Goal: Task Accomplishment & Management: Use online tool/utility

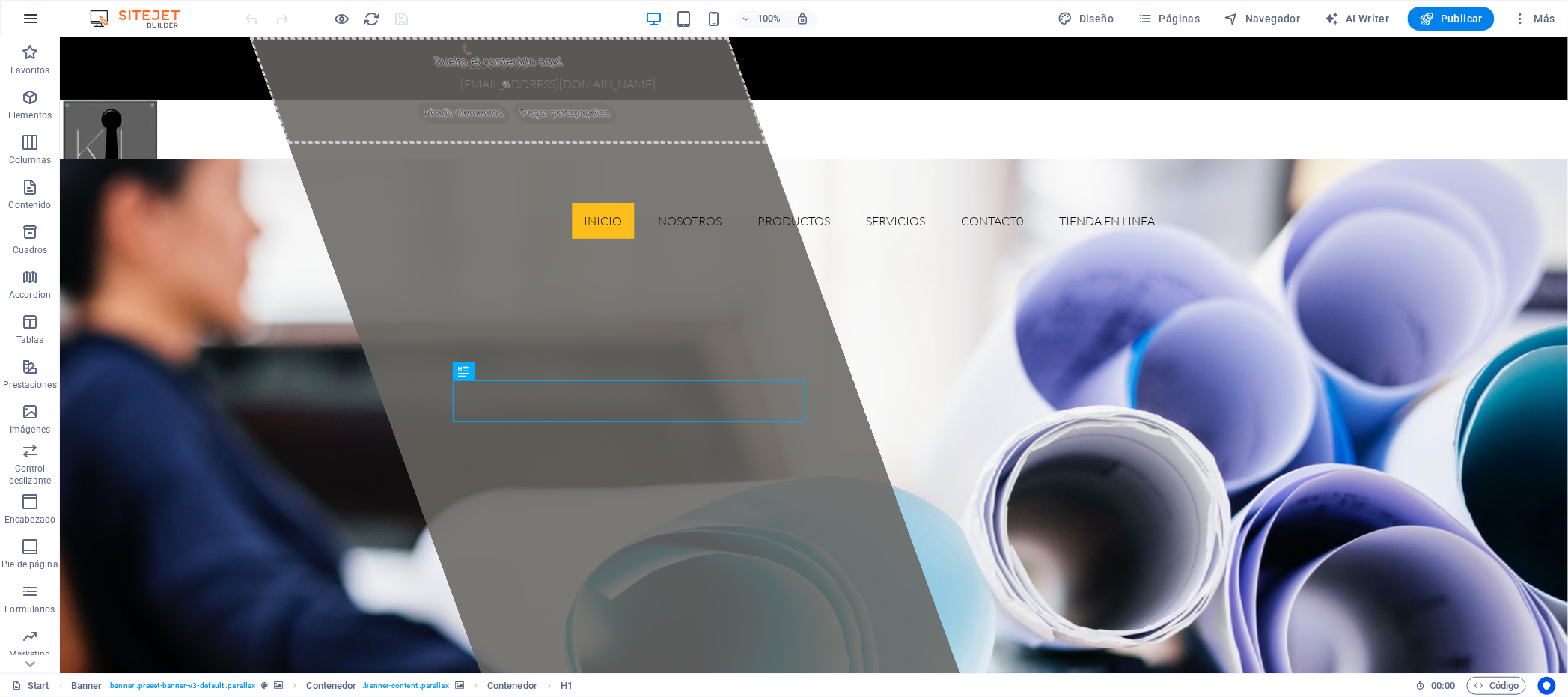
click at [35, 19] on icon "button" at bounding box center [30, 18] width 18 height 18
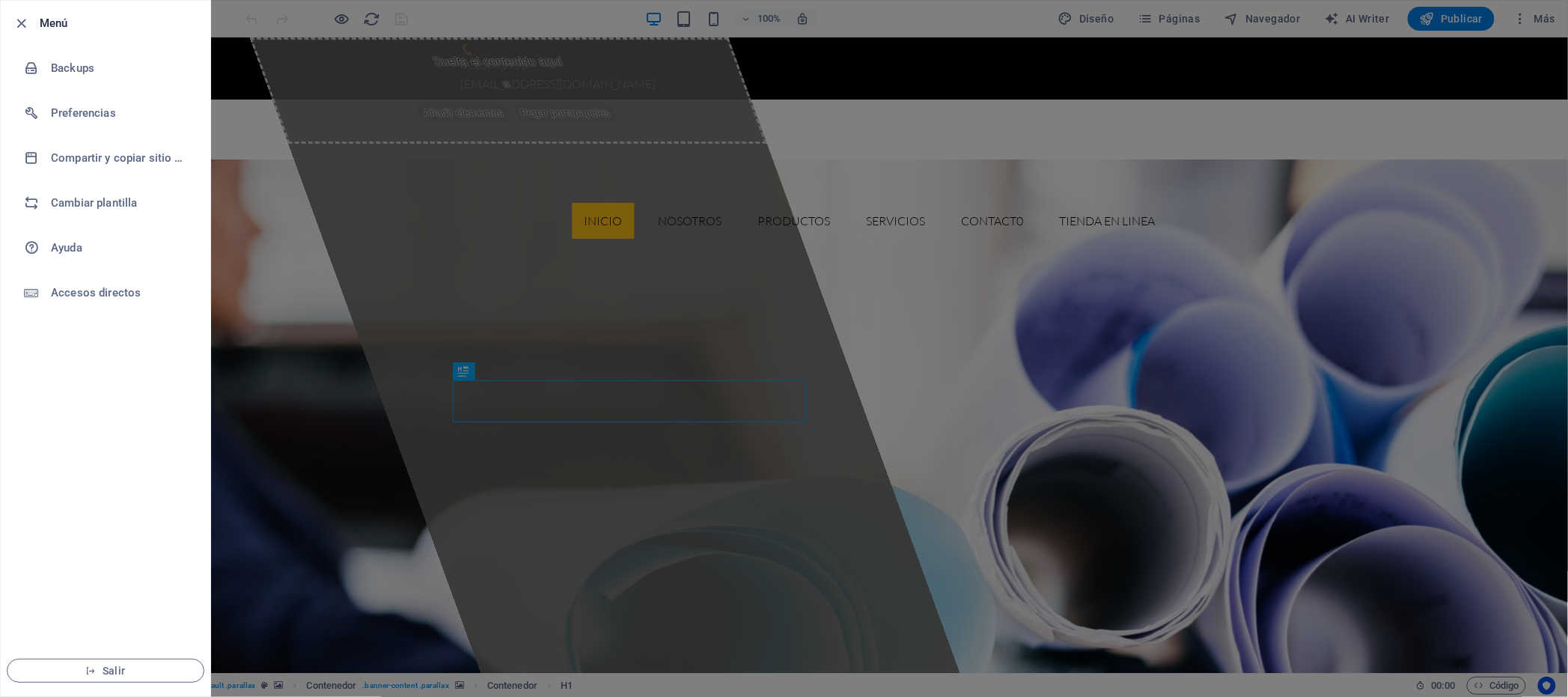
click at [308, 89] on div at bounding box center [784, 348] width 1568 height 697
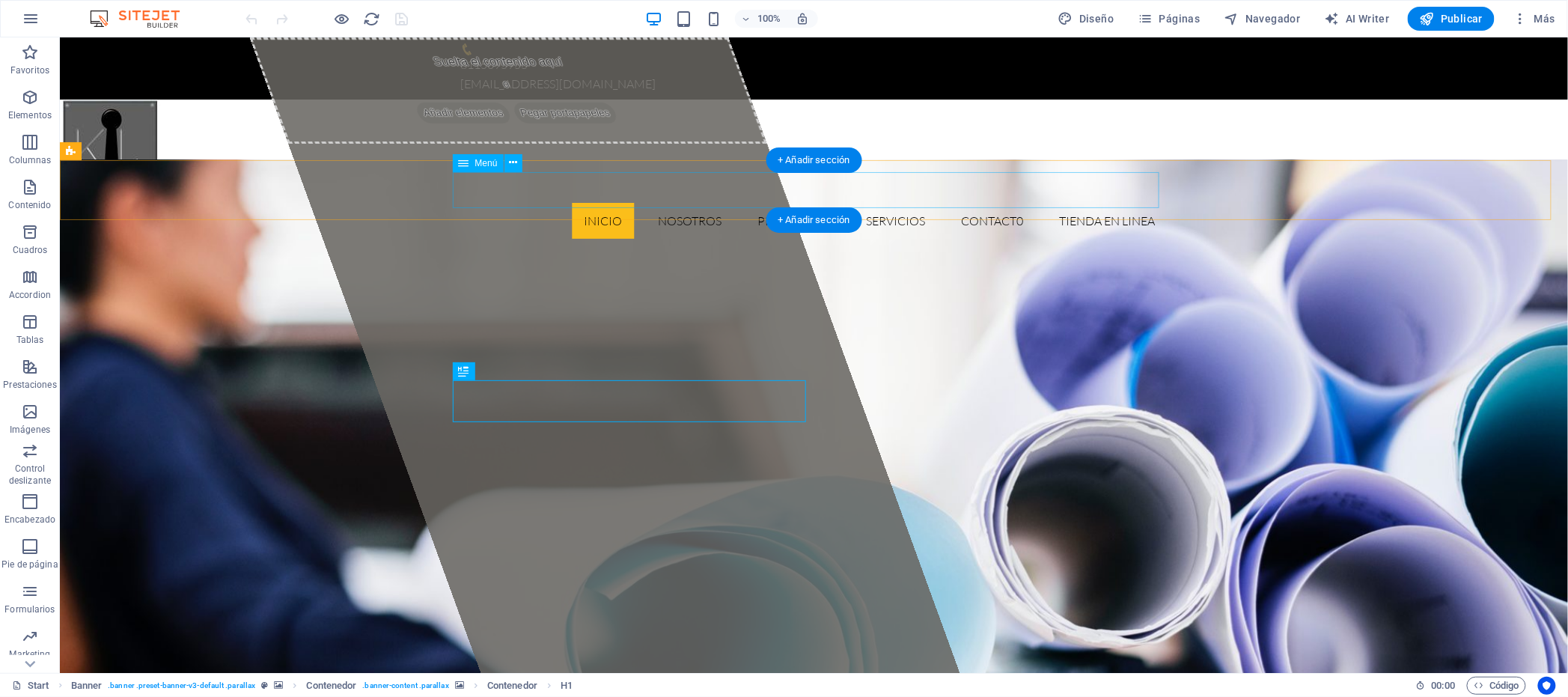
click at [605, 203] on nav "inicio nosotros productos servicios Contact0 tienda en linea" at bounding box center [814, 220] width 706 height 36
click at [509, 161] on icon at bounding box center [512, 163] width 8 height 16
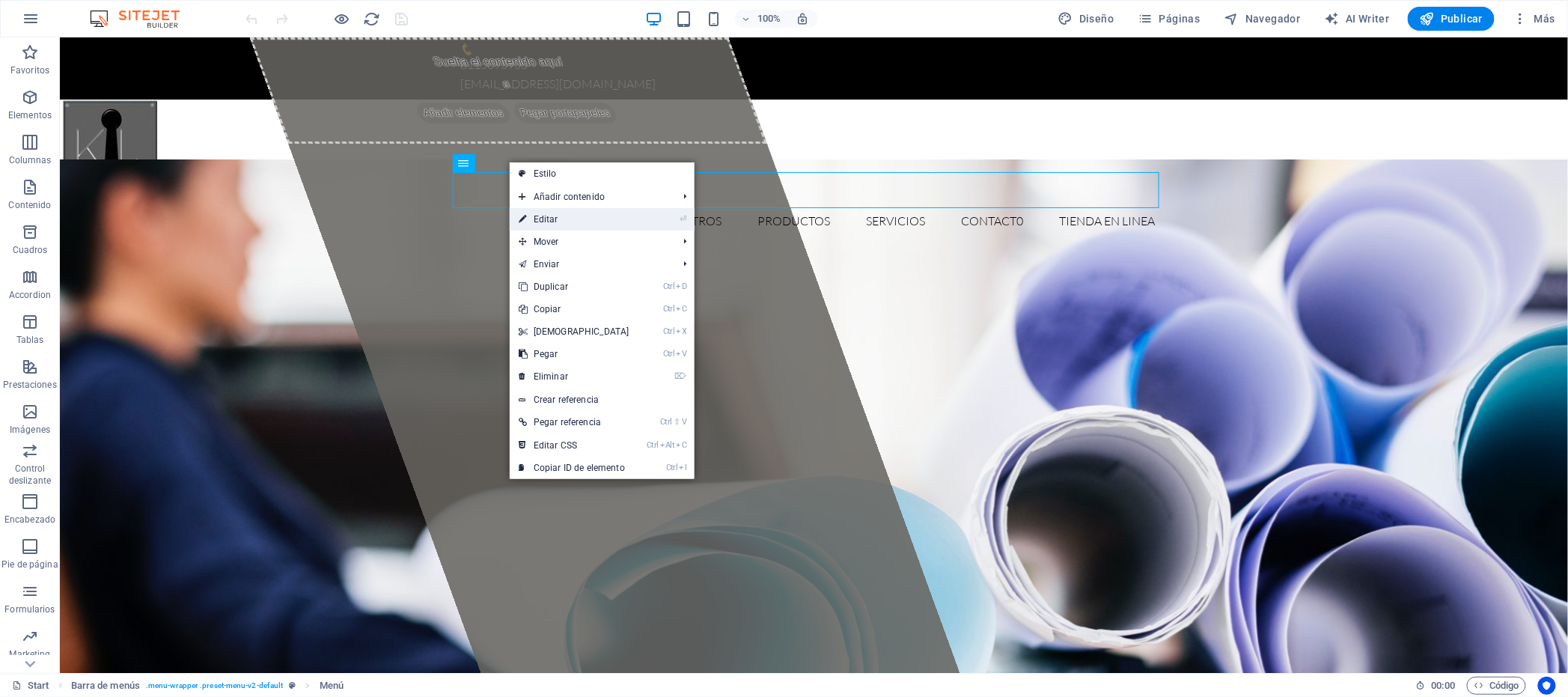
click at [549, 221] on link "⏎ Editar" at bounding box center [574, 219] width 129 height 23
select select
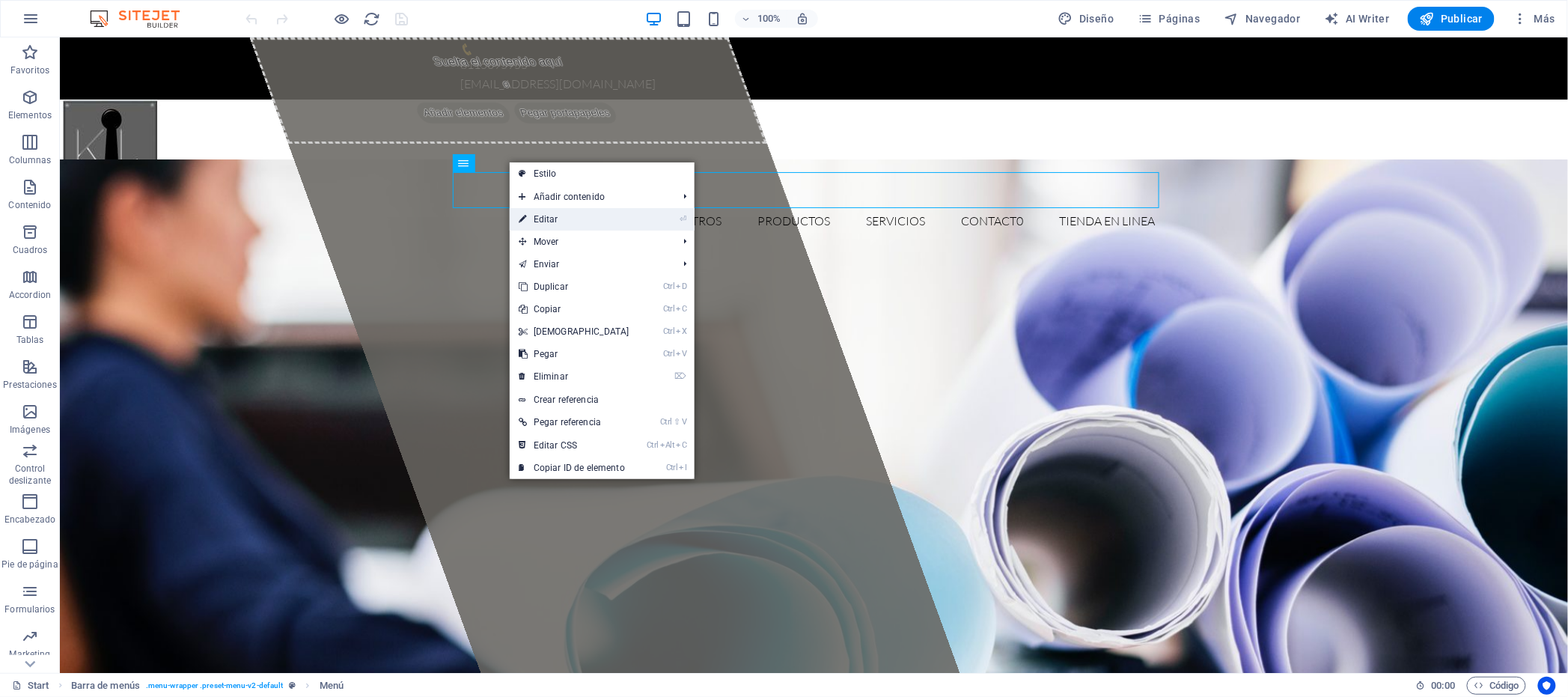
select select
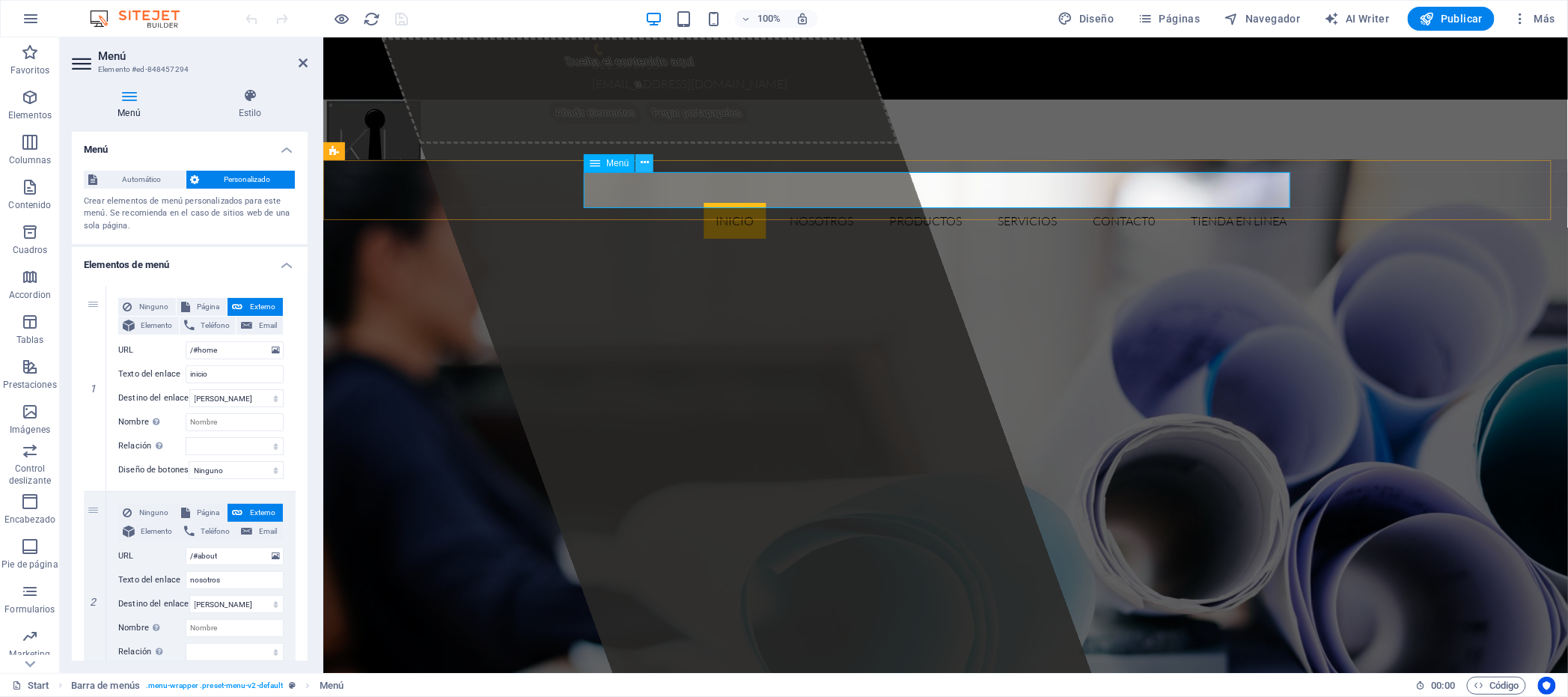
click at [641, 162] on icon at bounding box center [644, 163] width 8 height 16
click at [727, 122] on div at bounding box center [946, 144] width 1245 height 91
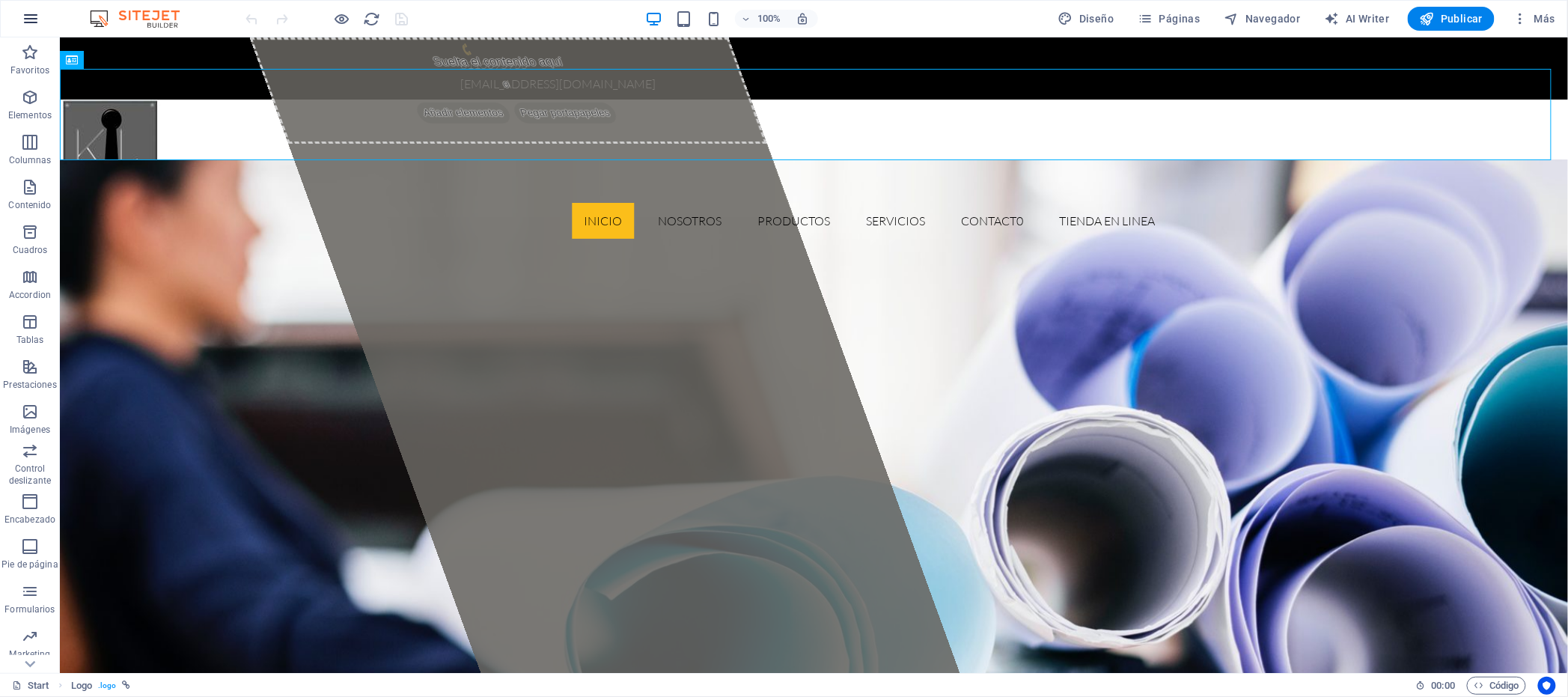
click at [31, 18] on icon "button" at bounding box center [30, 18] width 18 height 18
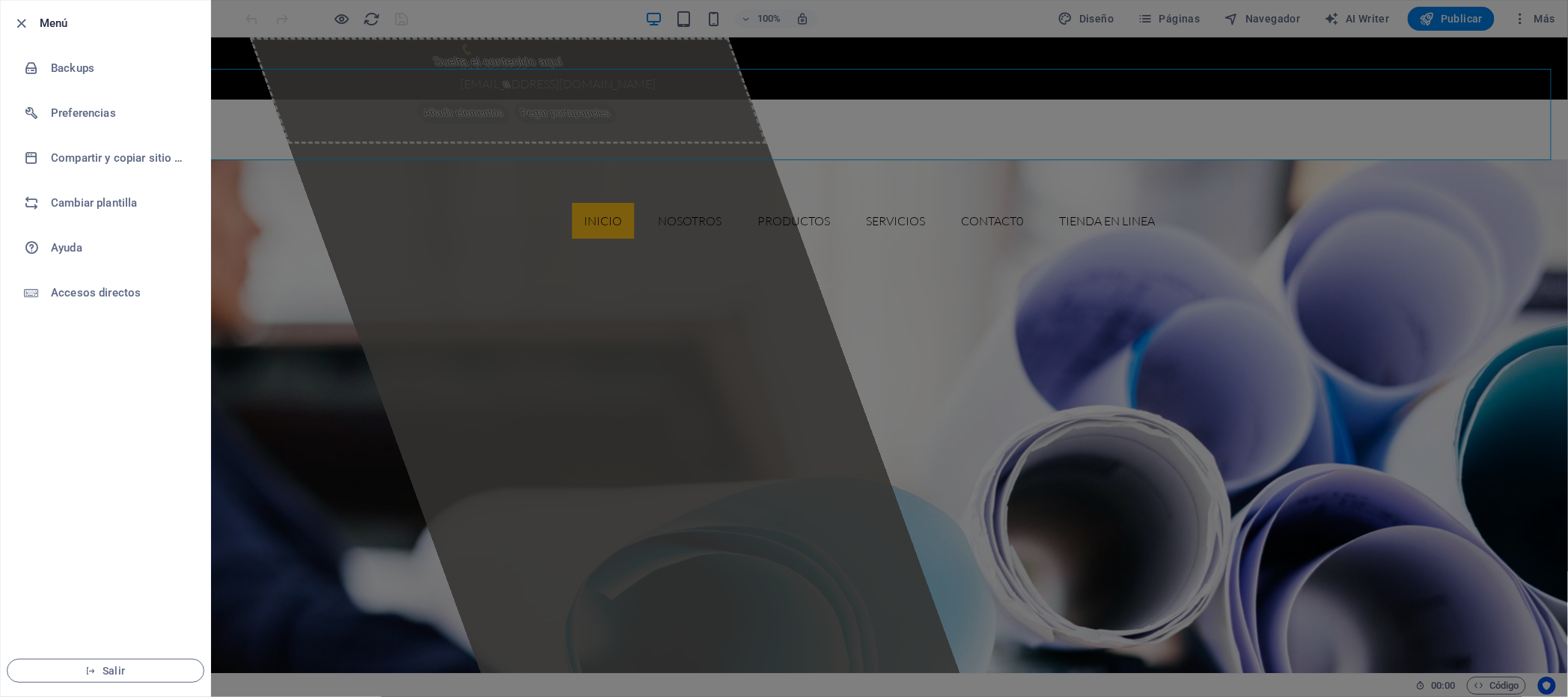
click at [302, 82] on div at bounding box center [784, 348] width 1568 height 697
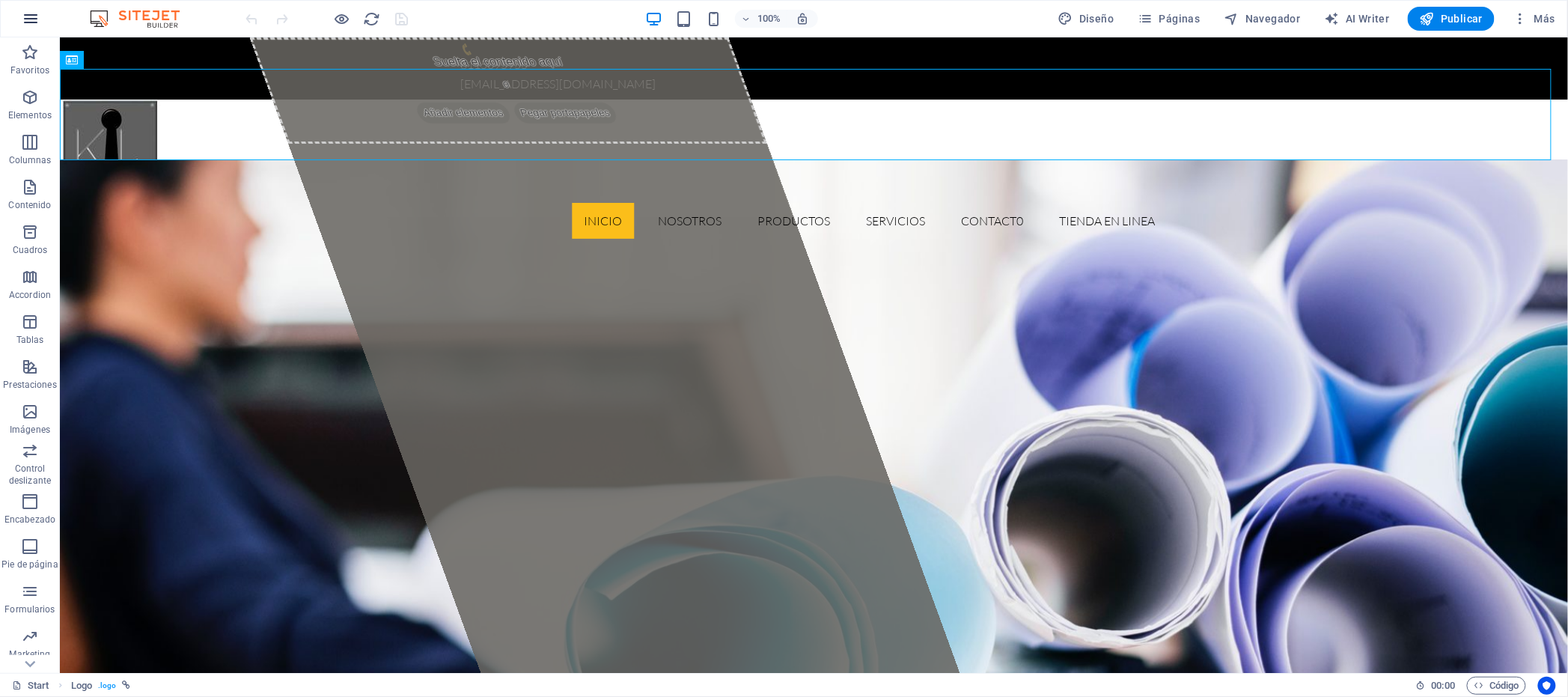
click at [31, 15] on icon "button" at bounding box center [30, 18] width 18 height 18
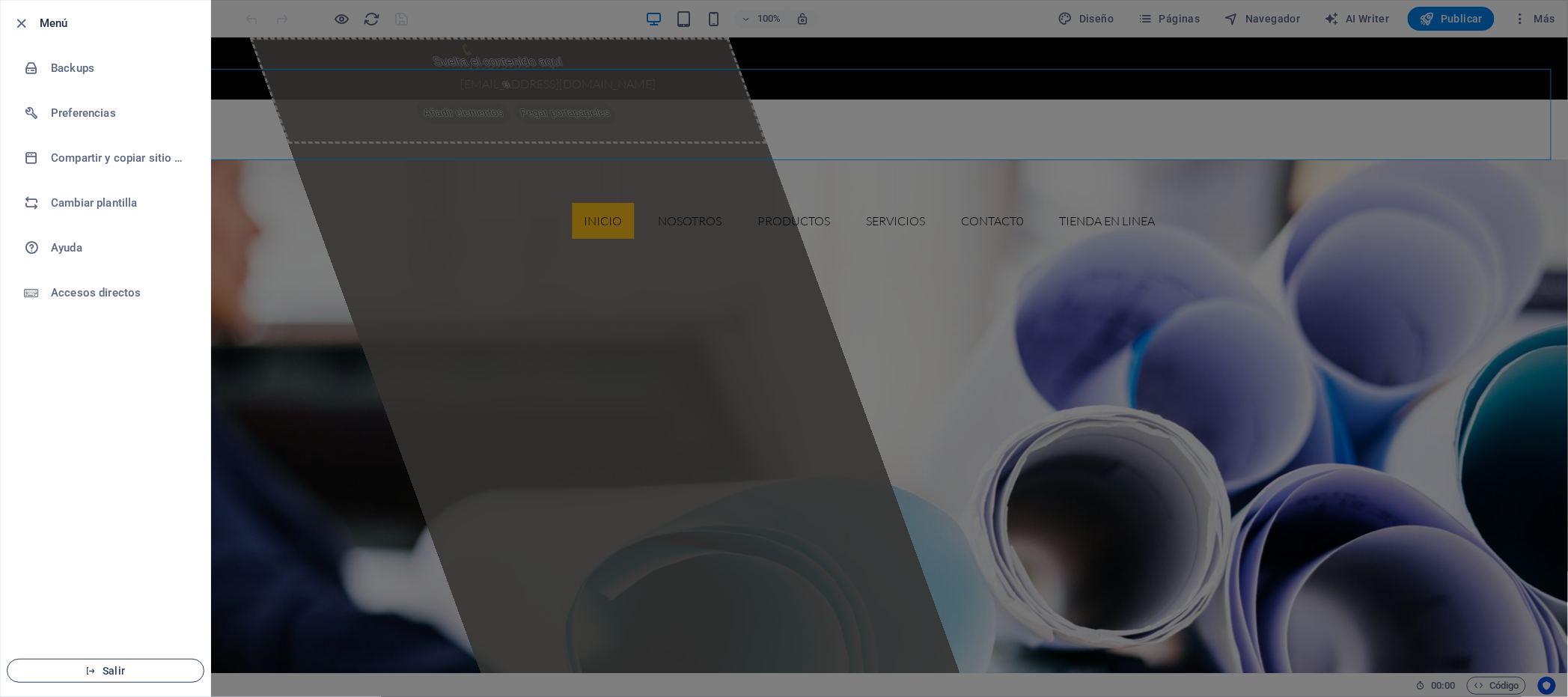
click at [135, 674] on span "Salir" at bounding box center [105, 671] width 172 height 12
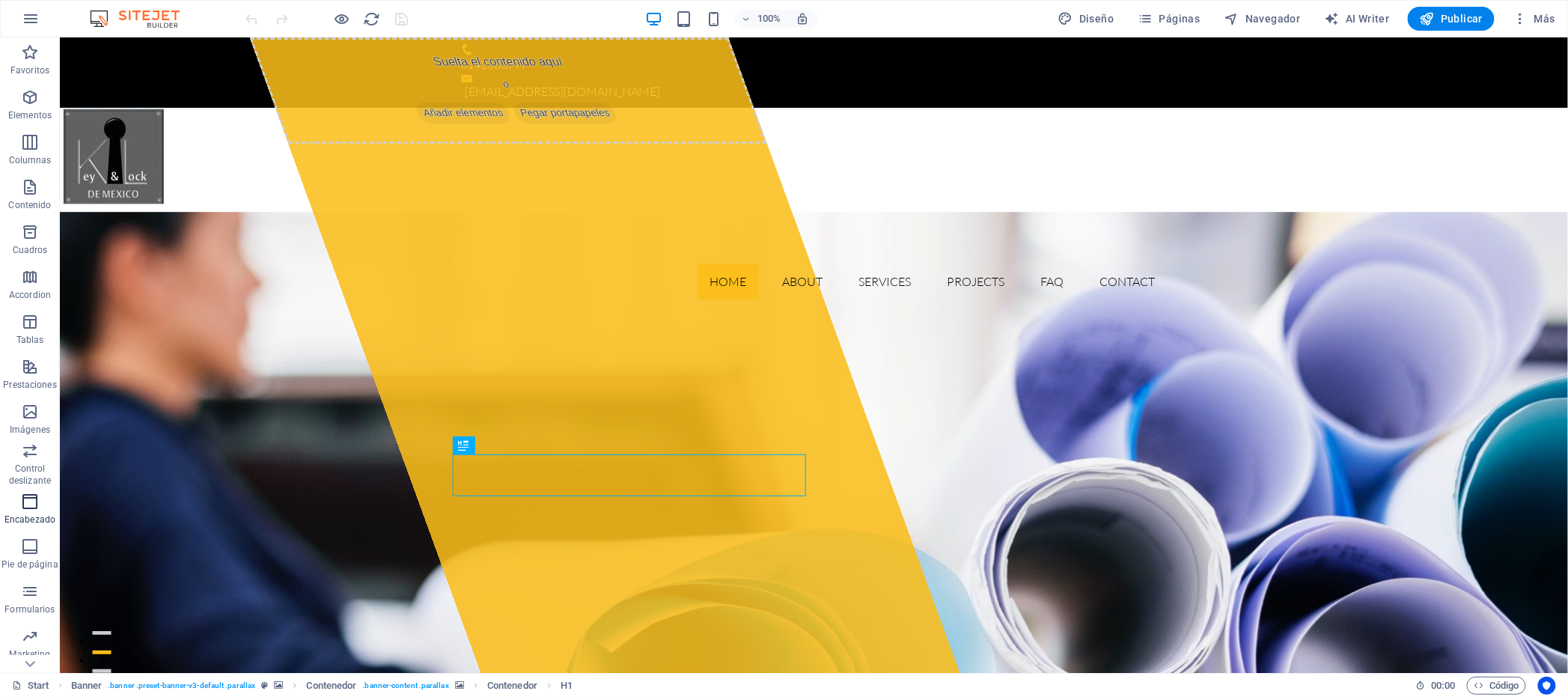
click at [31, 504] on icon "button" at bounding box center [29, 501] width 18 height 18
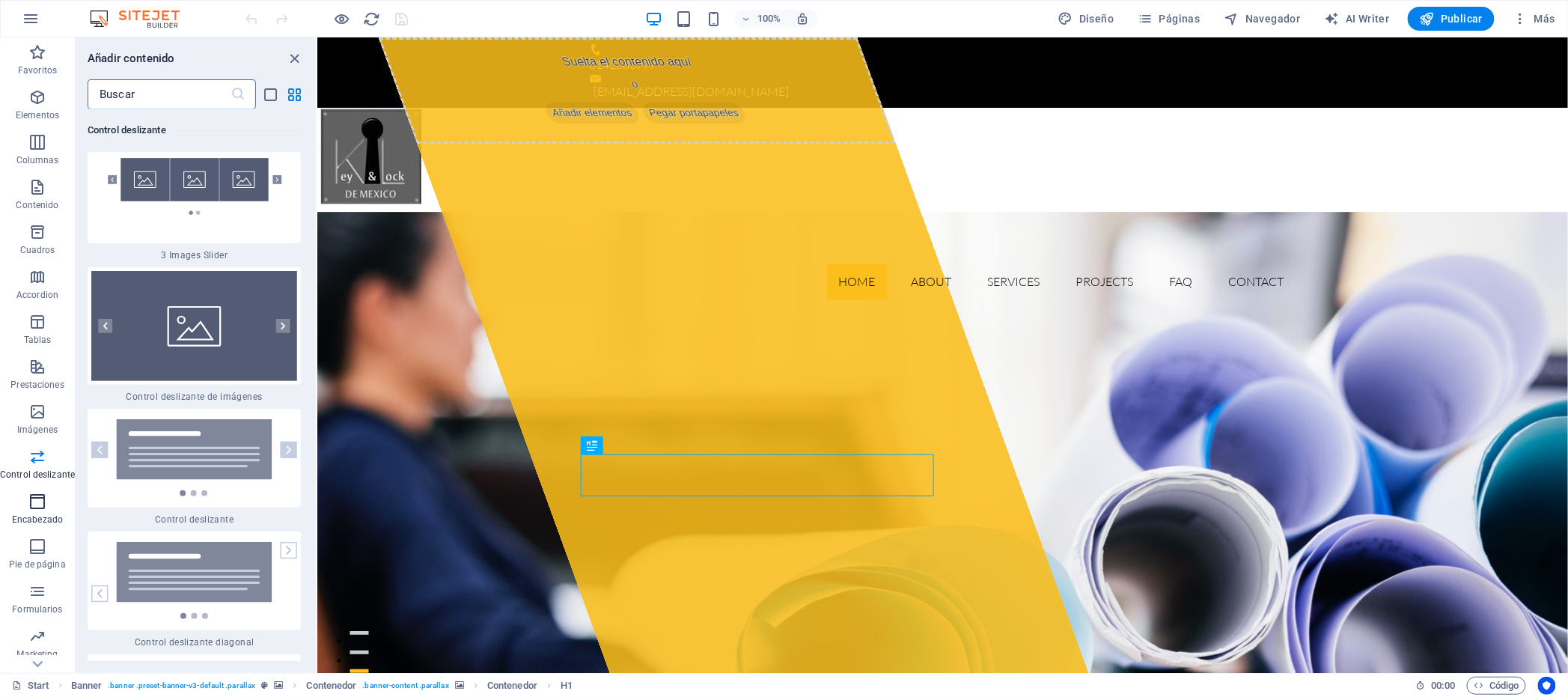
scroll to position [17143, 0]
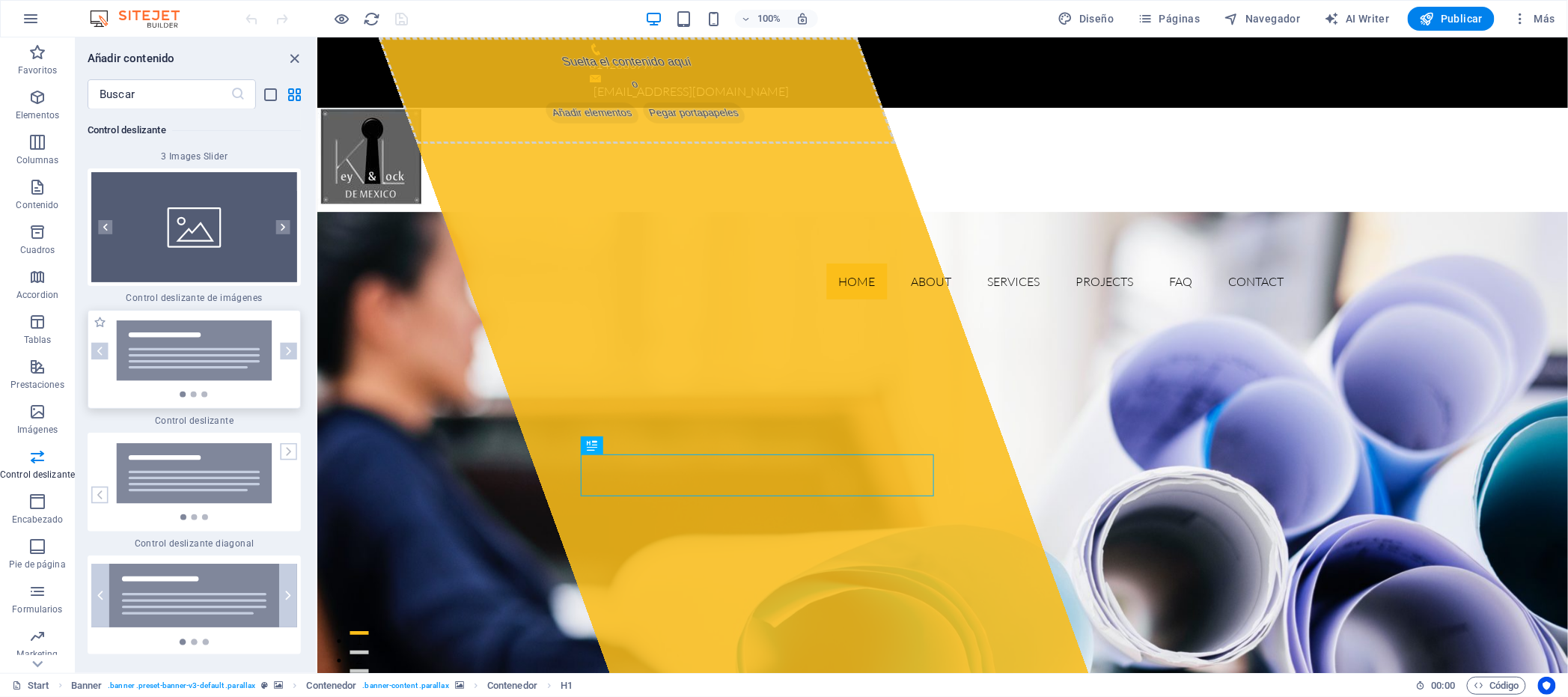
click at [214, 320] on img at bounding box center [194, 359] width 206 height 77
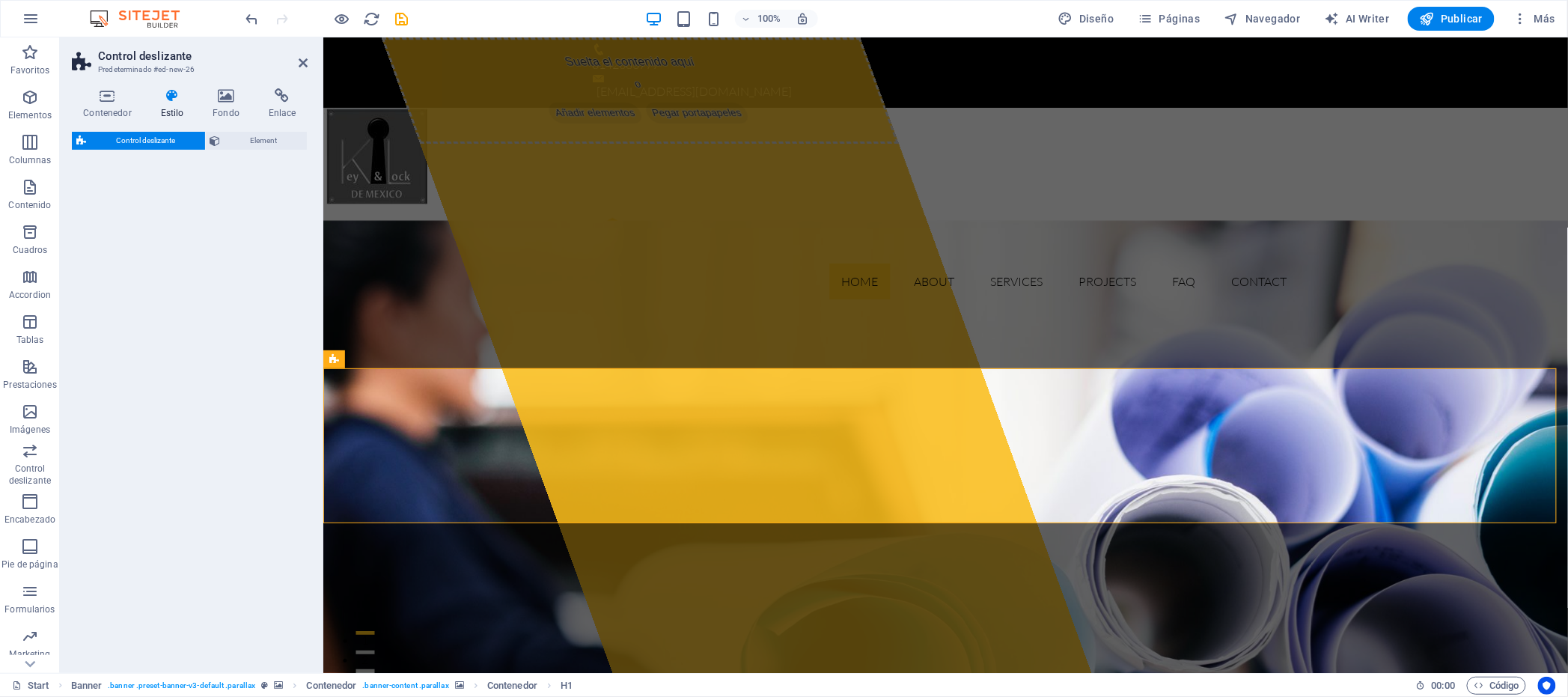
select select "rem"
select select "px"
select select "preset-slider-content-v3-default"
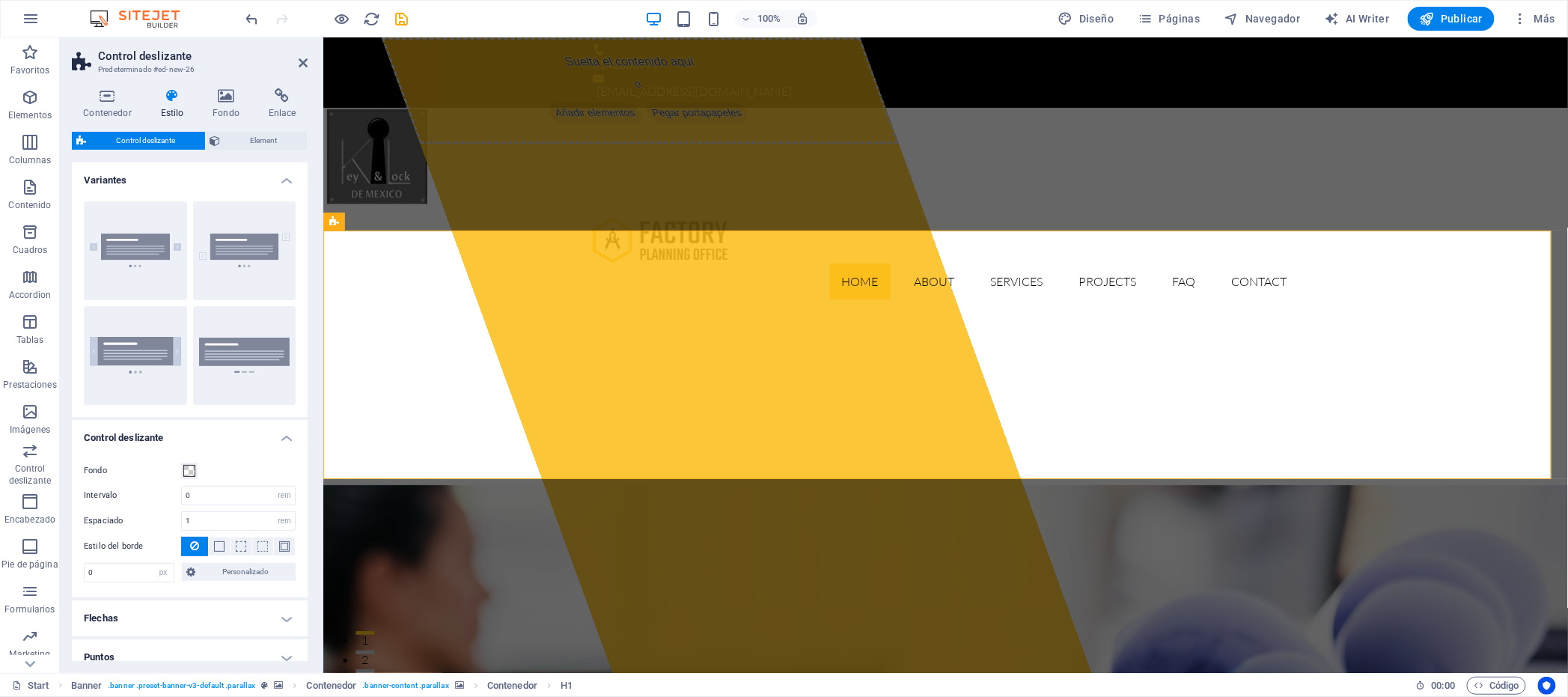
scroll to position [545, 0]
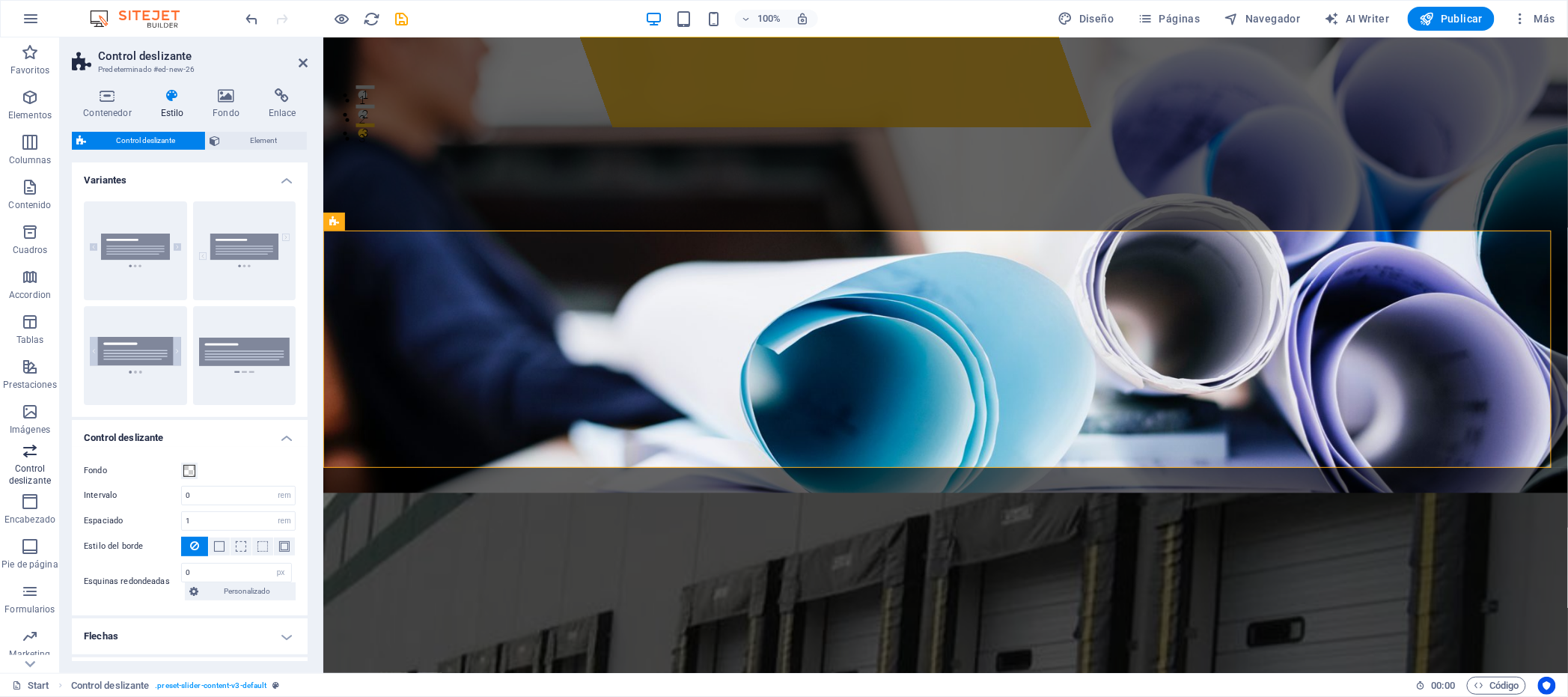
click at [27, 450] on icon "button" at bounding box center [29, 450] width 18 height 18
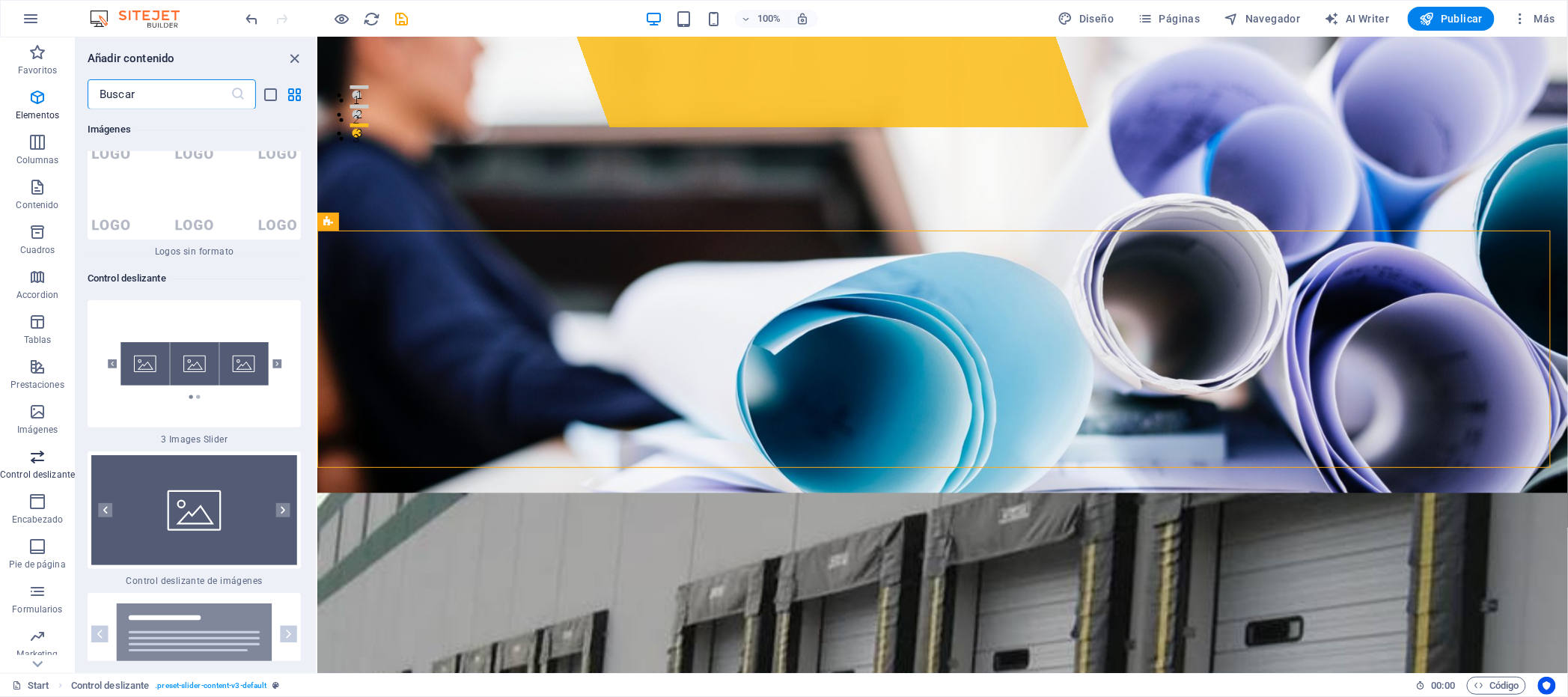
scroll to position [16860, 0]
click at [40, 501] on icon "button" at bounding box center [37, 501] width 18 height 18
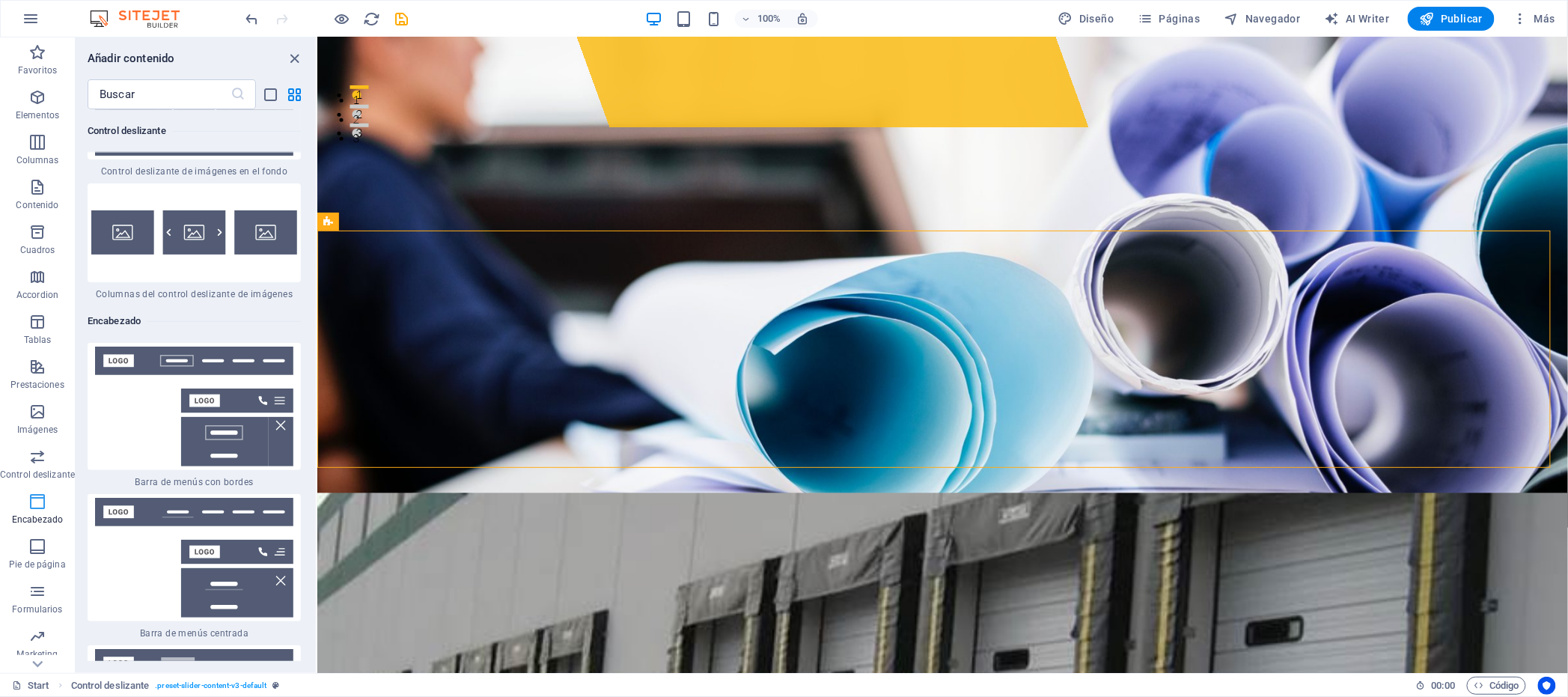
scroll to position [17954, 0]
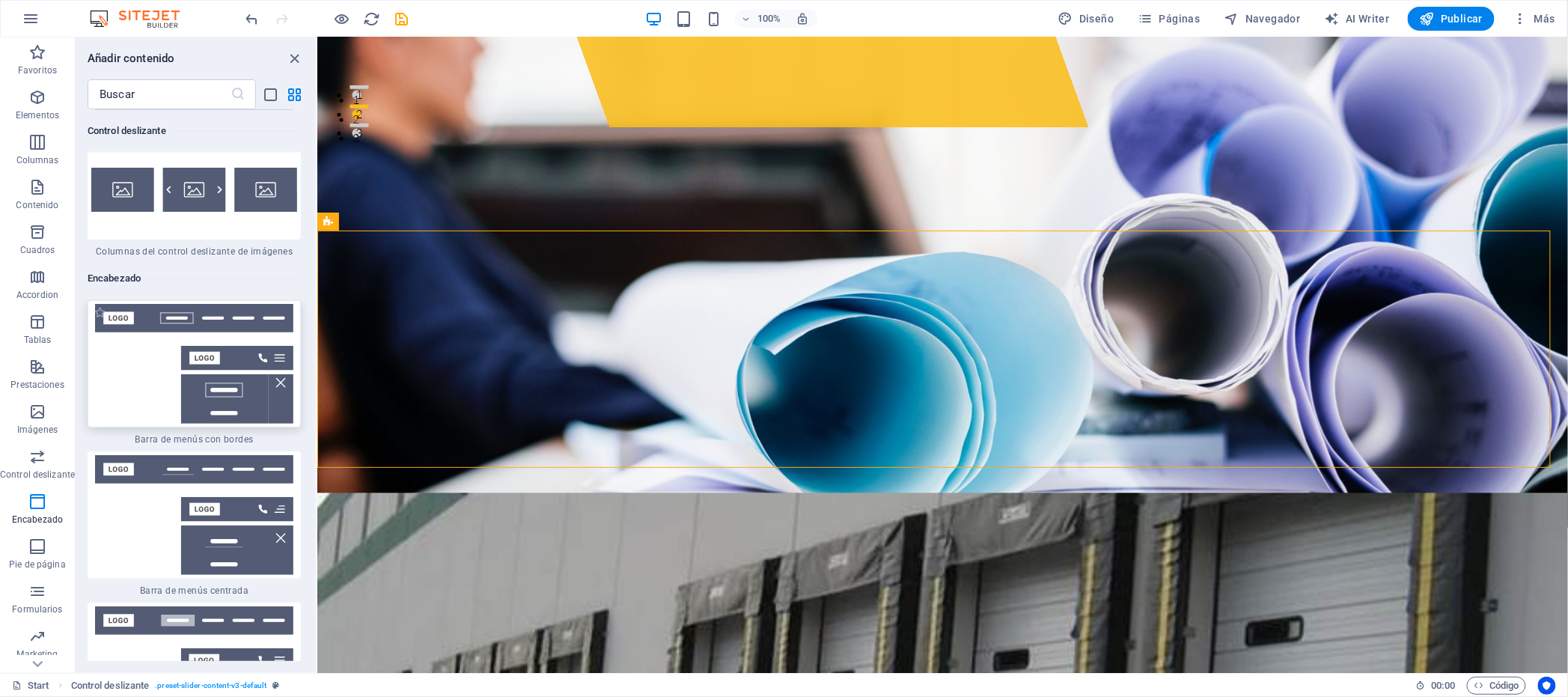
click at [139, 304] on img at bounding box center [194, 364] width 206 height 120
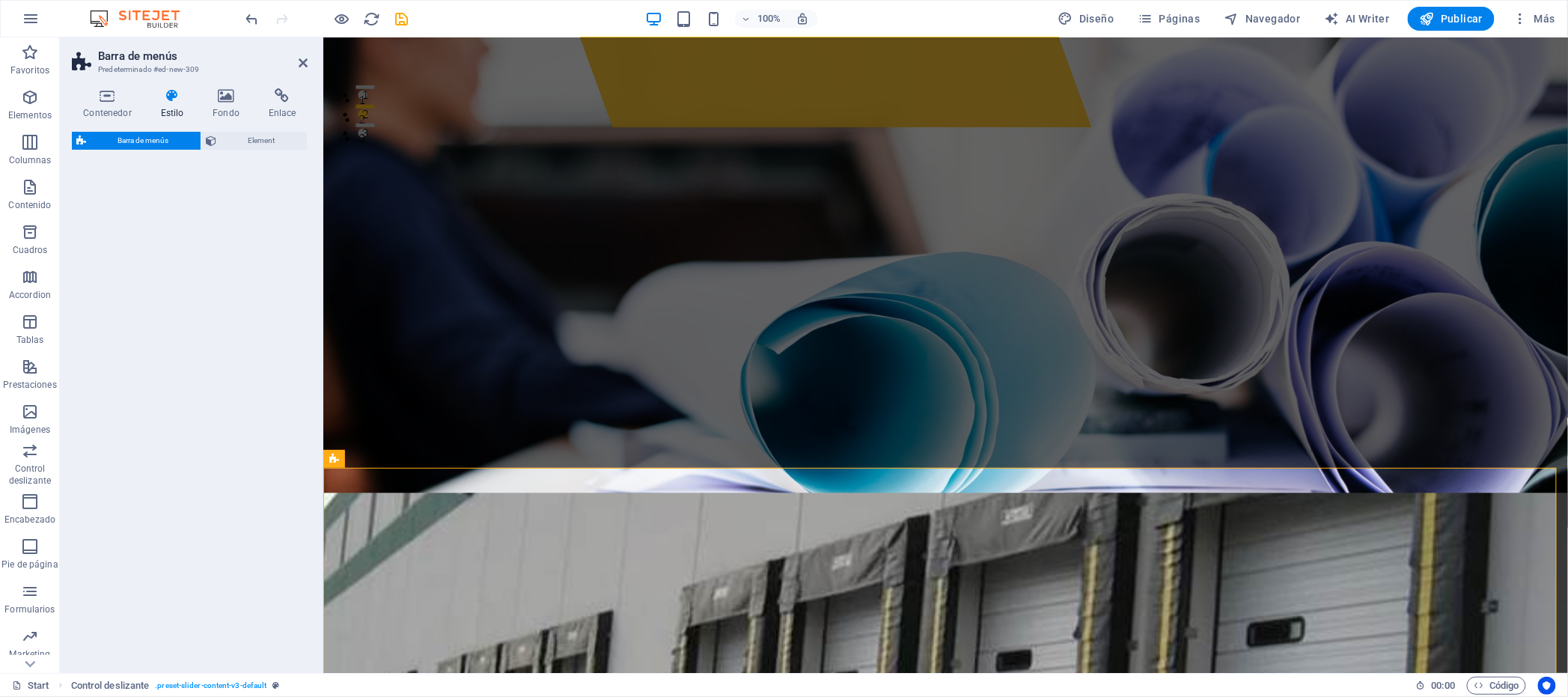
click at [139, 222] on div "Barra de menús Predeterminado #ed-new-309 Contenedor Estilo Fondo Enlace Tamaño…" at bounding box center [814, 355] width 1508 height 636
select select "rem"
select select "preset-menu-v2-border"
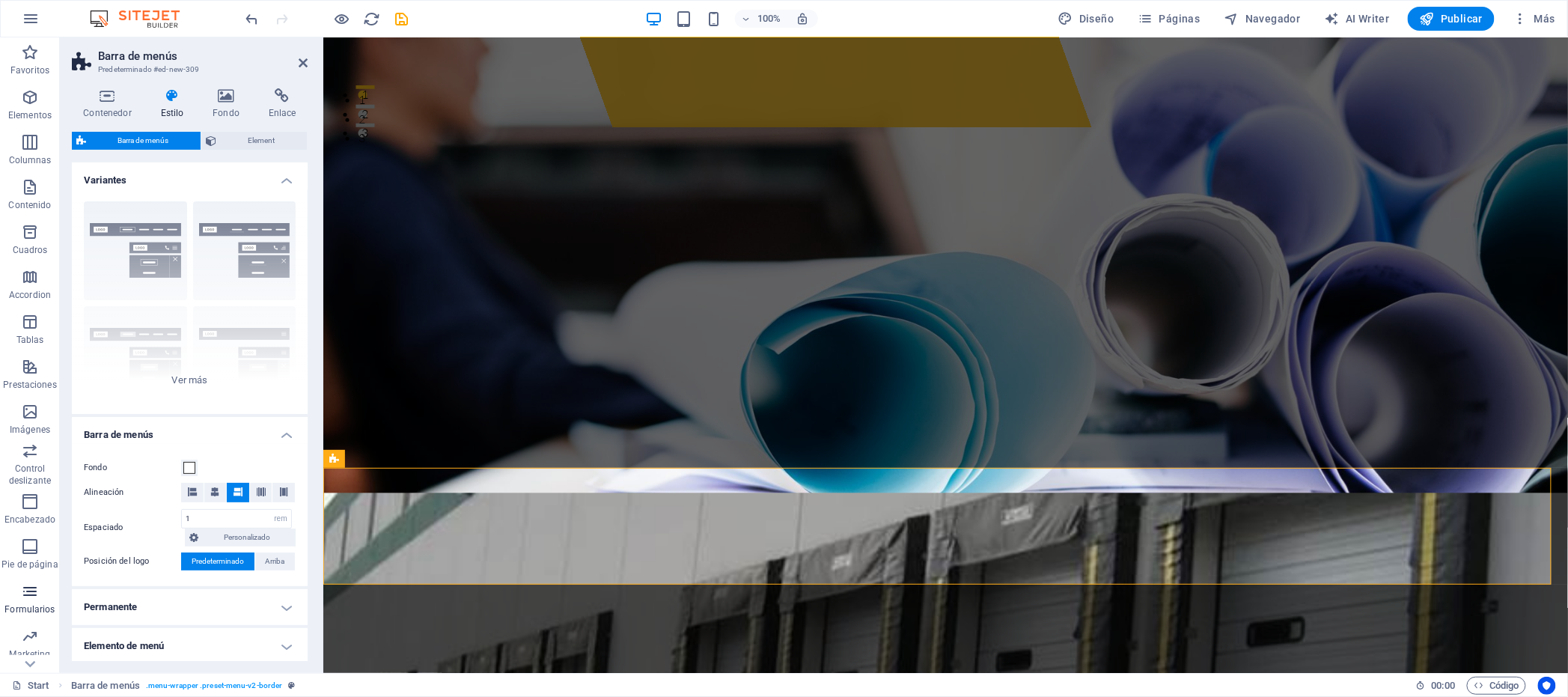
click at [33, 592] on icon "button" at bounding box center [29, 591] width 18 height 18
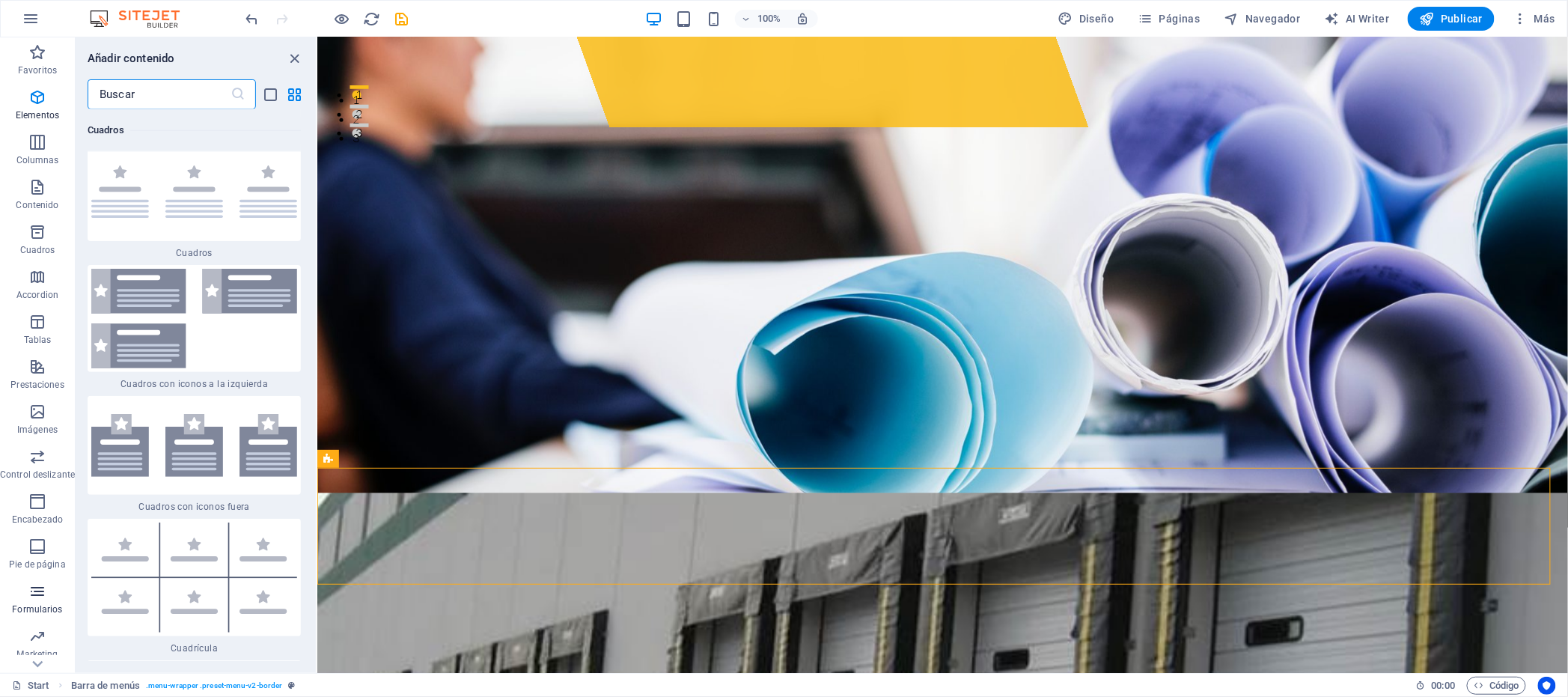
scroll to position [21959, 0]
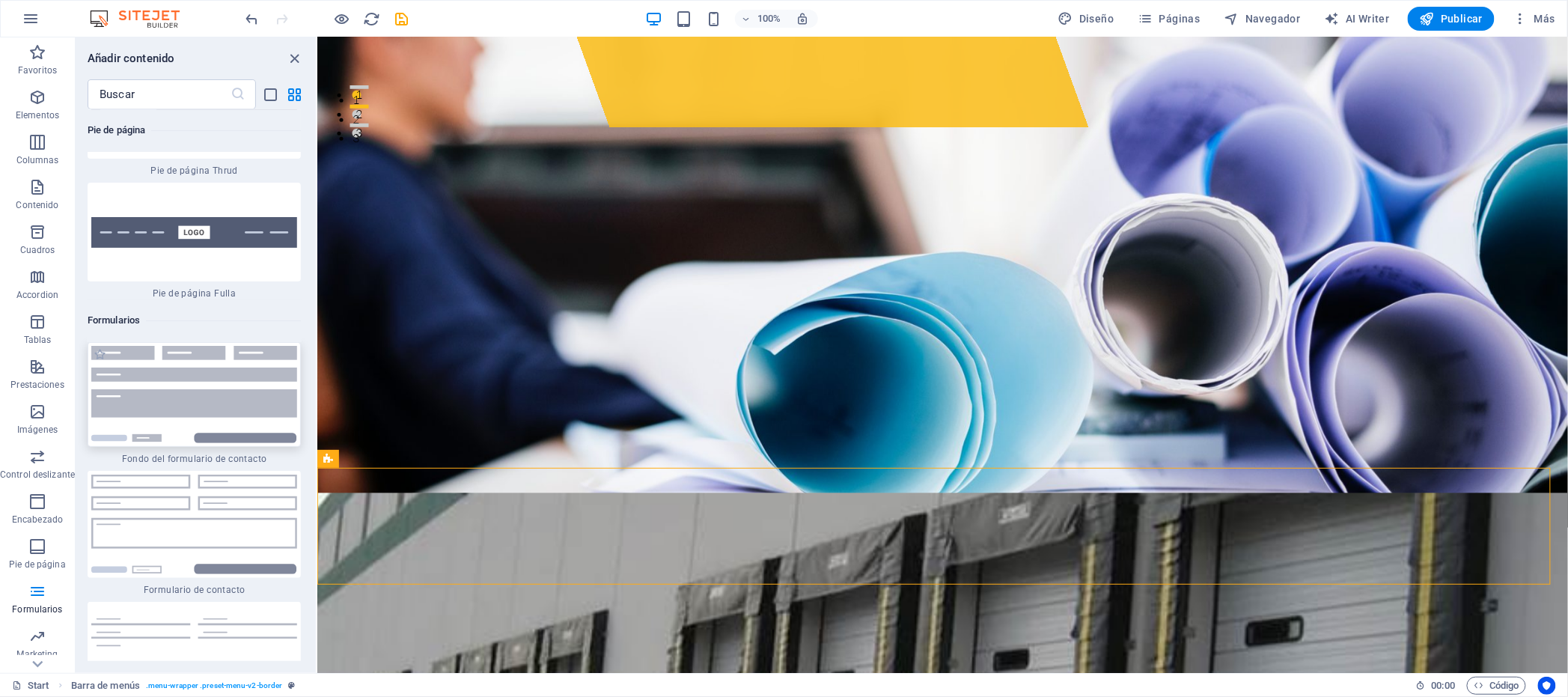
click at [199, 346] on img at bounding box center [194, 394] width 206 height 97
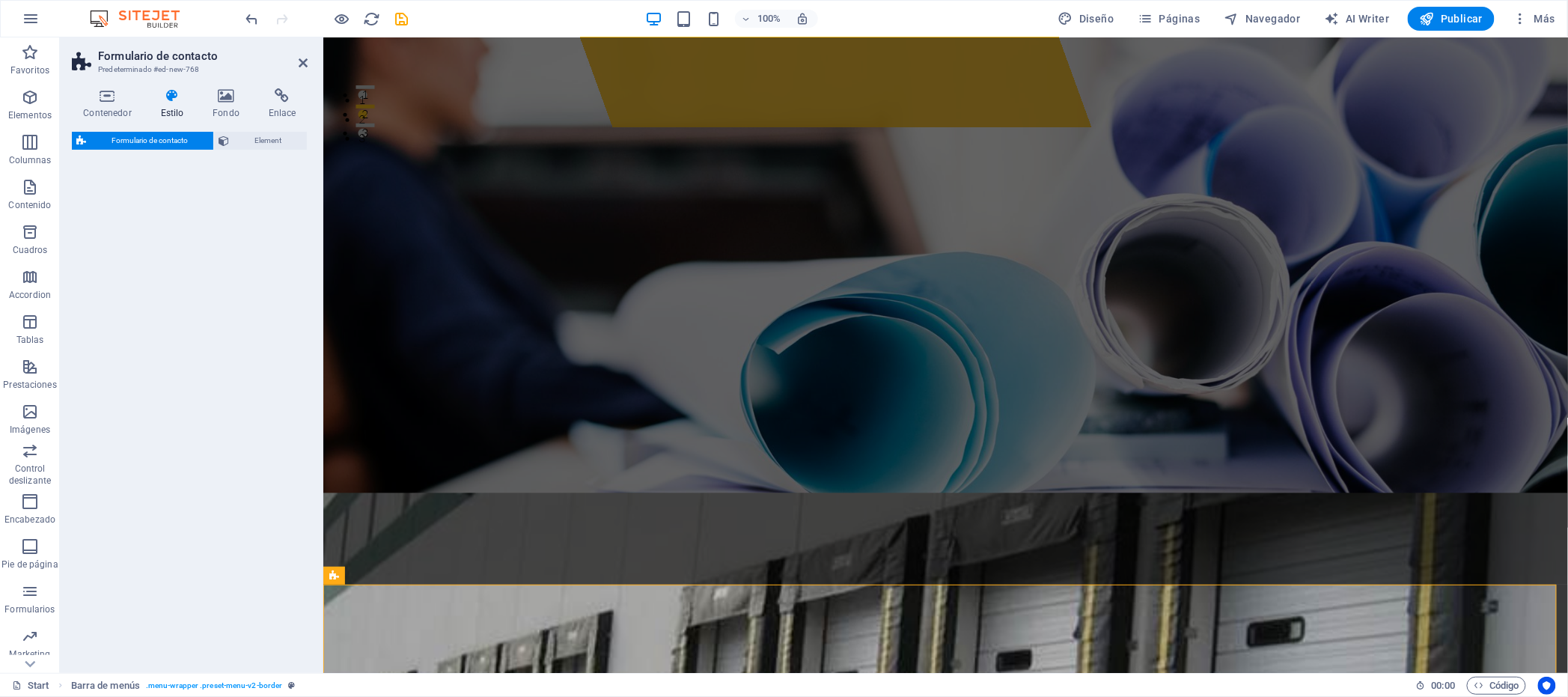
select select "rem"
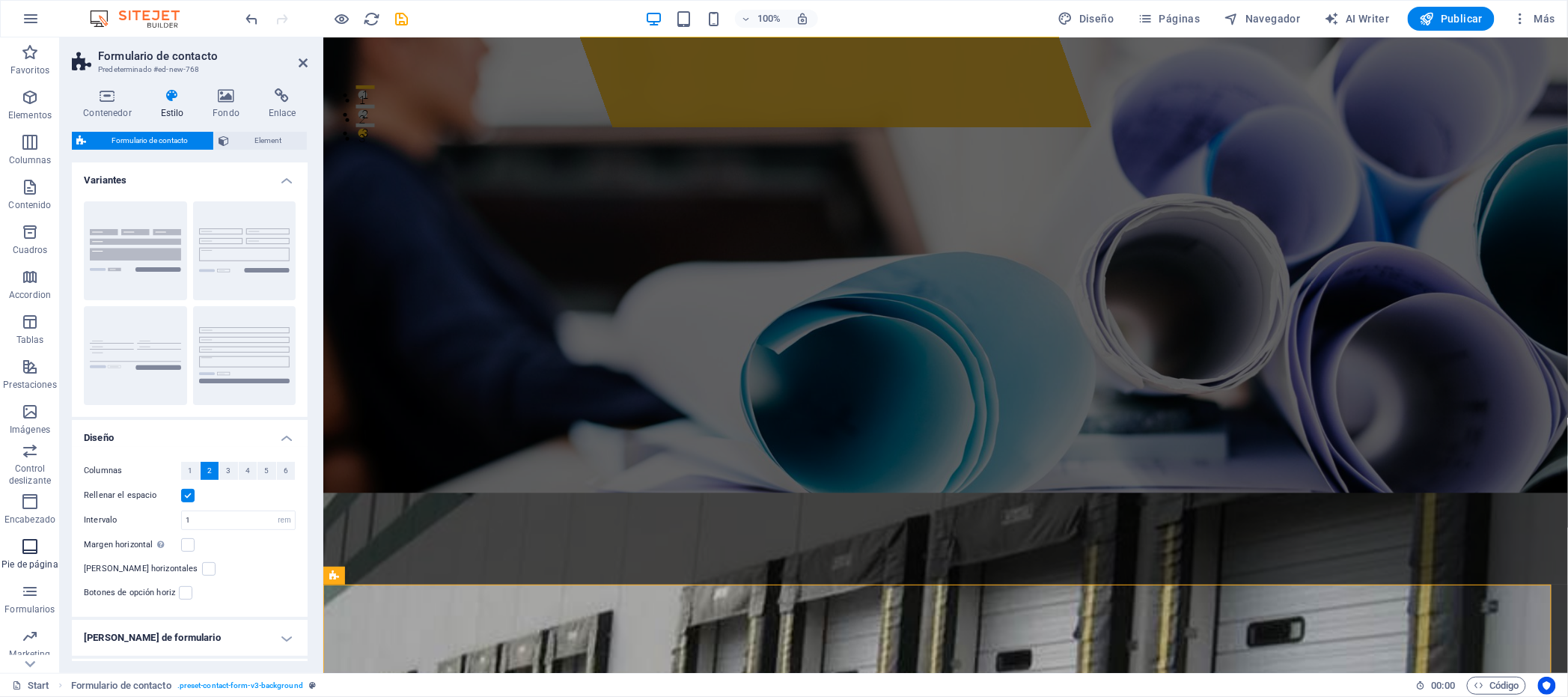
click at [33, 545] on icon "button" at bounding box center [29, 546] width 18 height 18
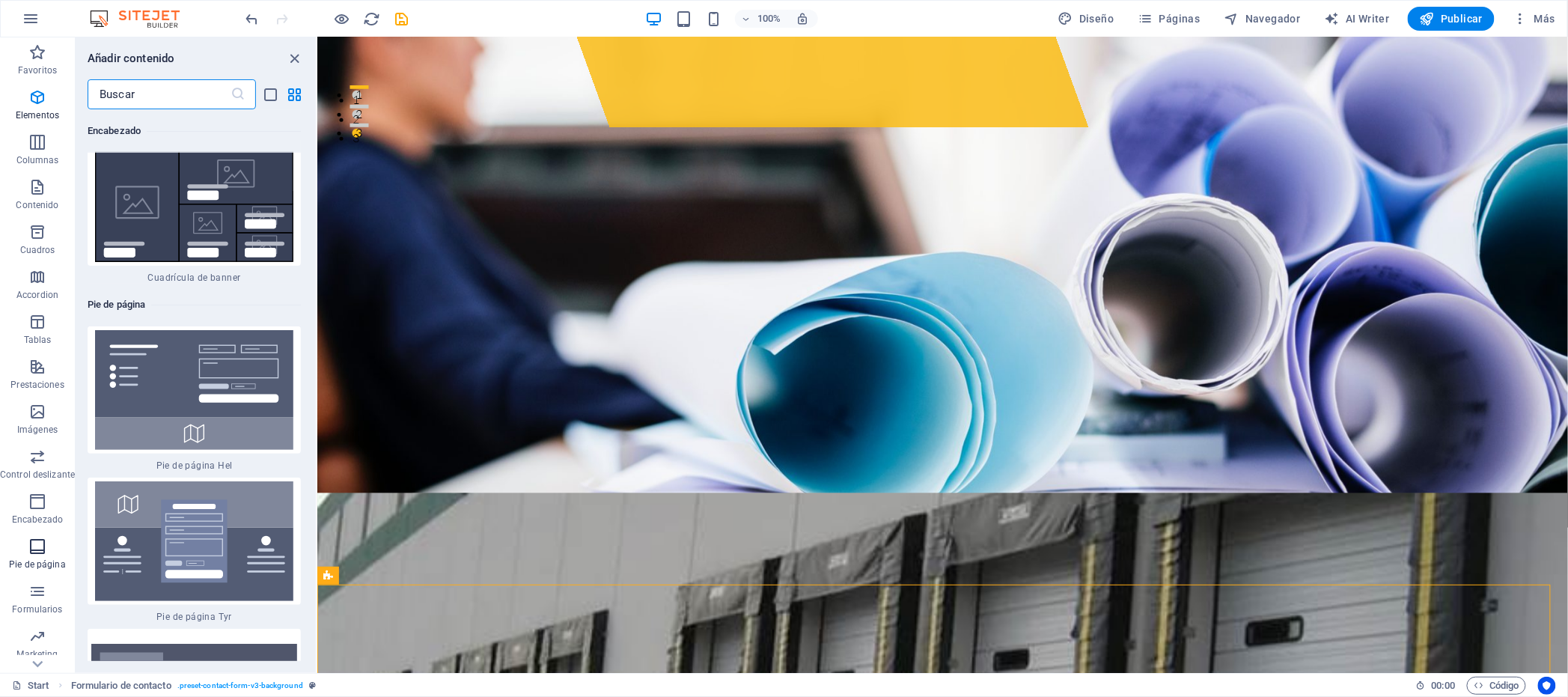
scroll to position [19996, 0]
click at [43, 226] on icon "button" at bounding box center [37, 232] width 18 height 18
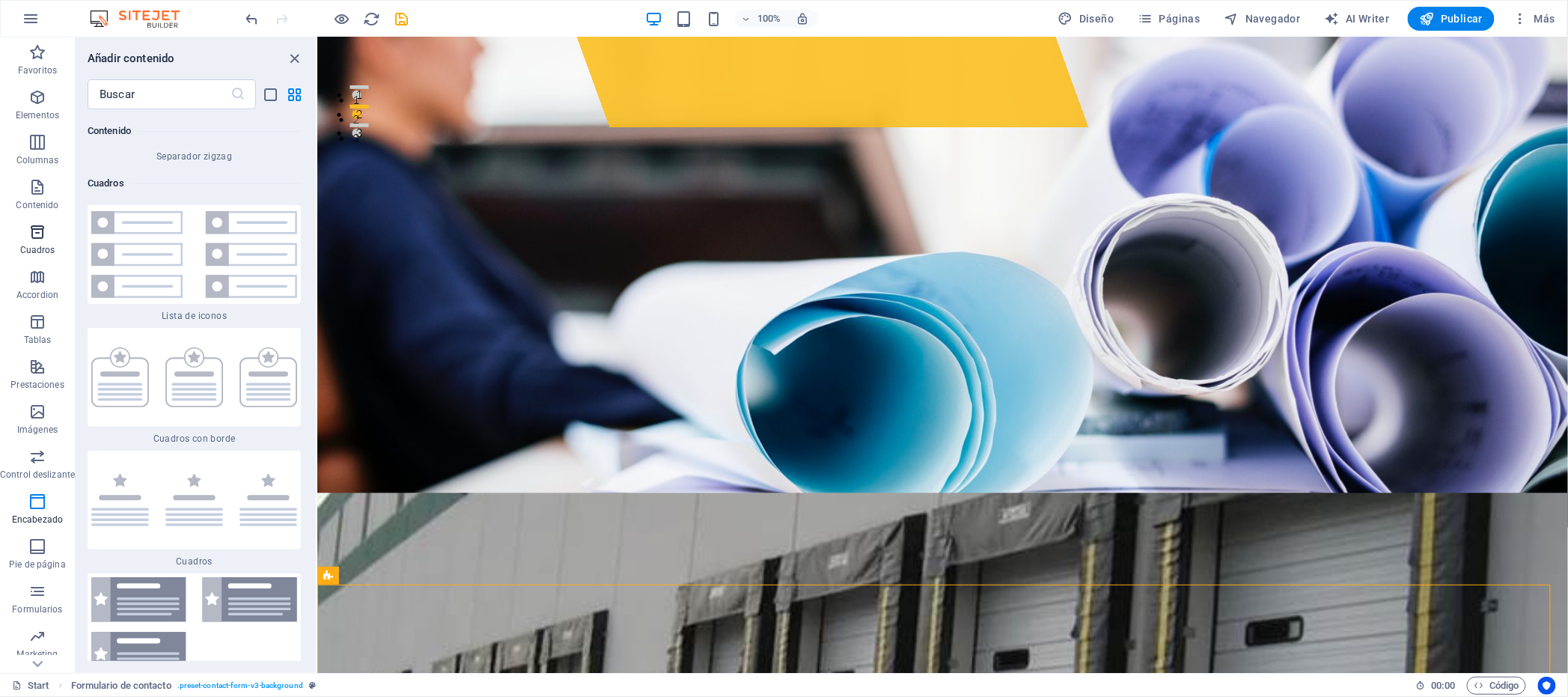
scroll to position [8046, 0]
click at [40, 189] on icon "button" at bounding box center [37, 186] width 18 height 18
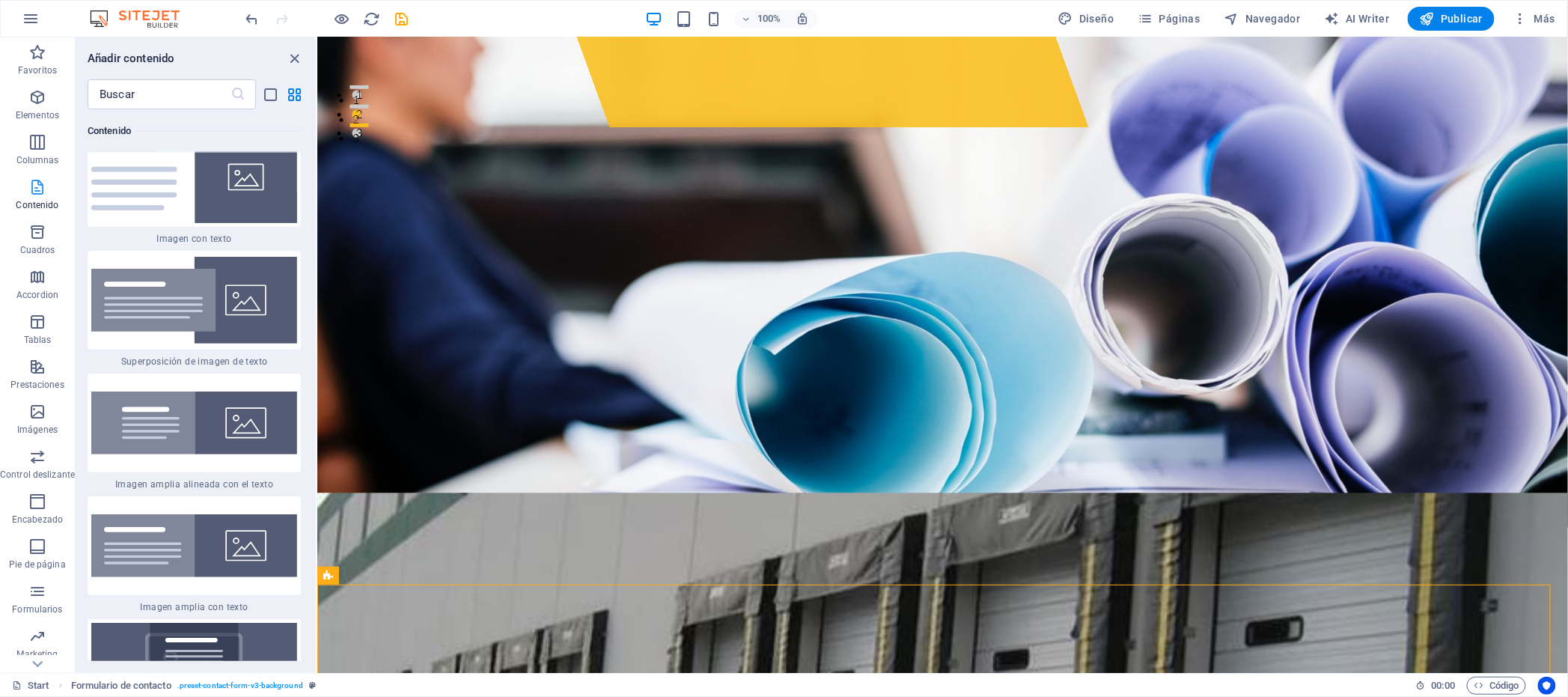
scroll to position [5036, 0]
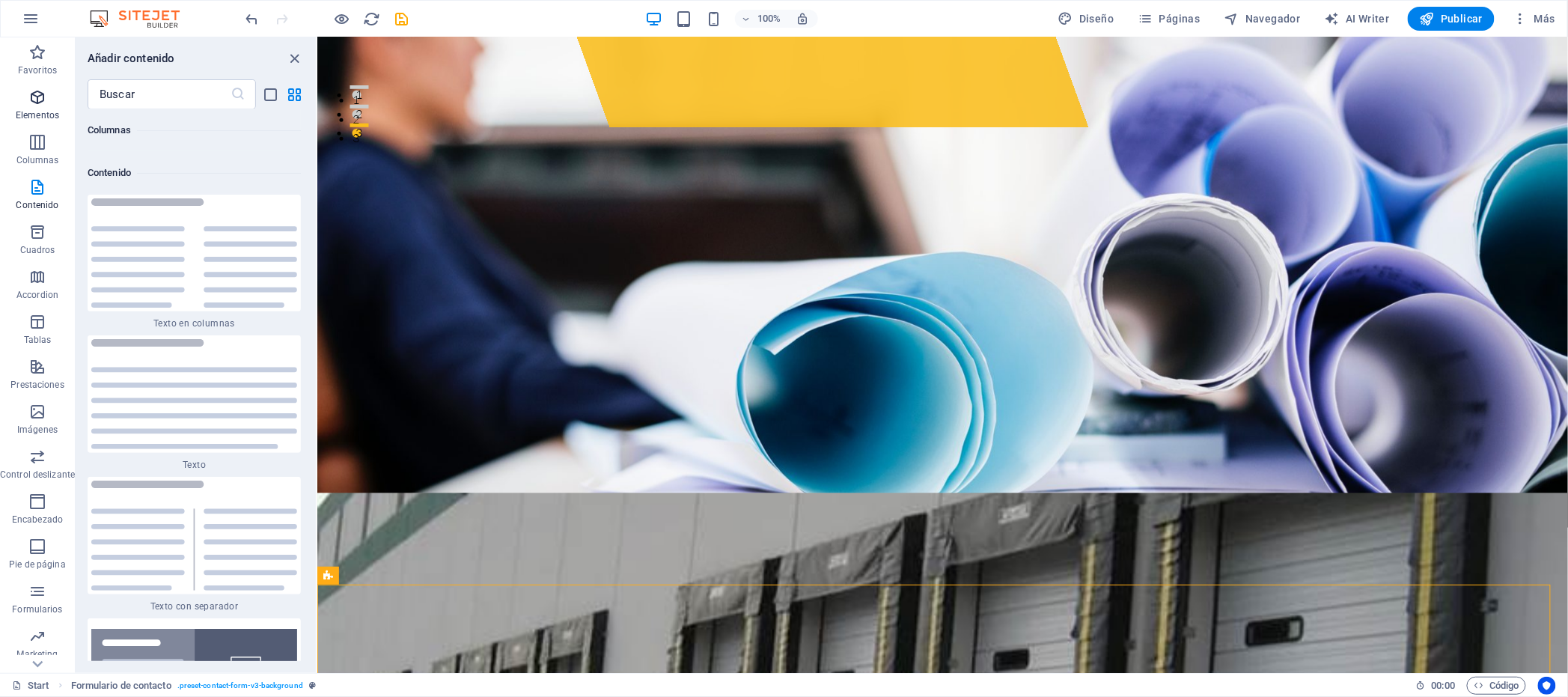
click at [40, 101] on icon "button" at bounding box center [37, 97] width 18 height 18
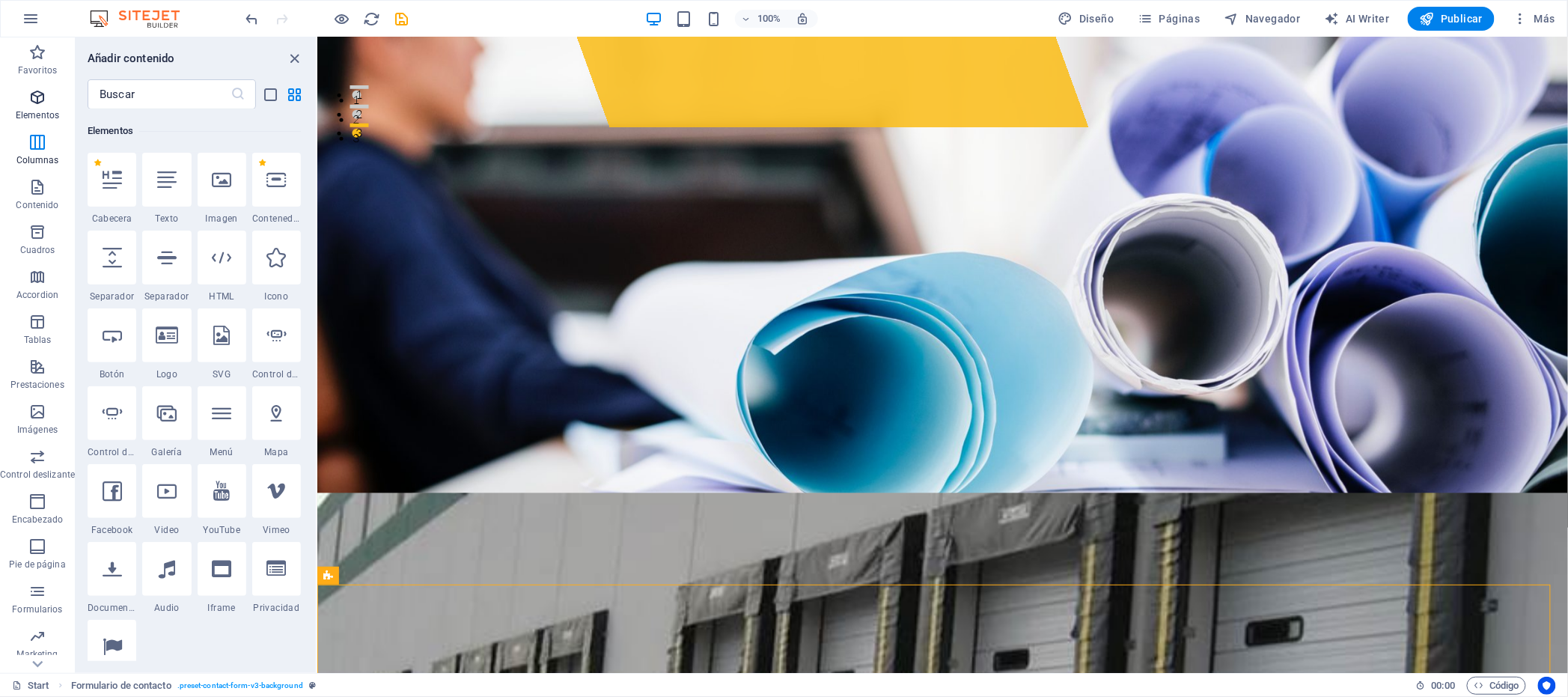
scroll to position [282, 0]
click at [39, 47] on icon "button" at bounding box center [37, 52] width 18 height 18
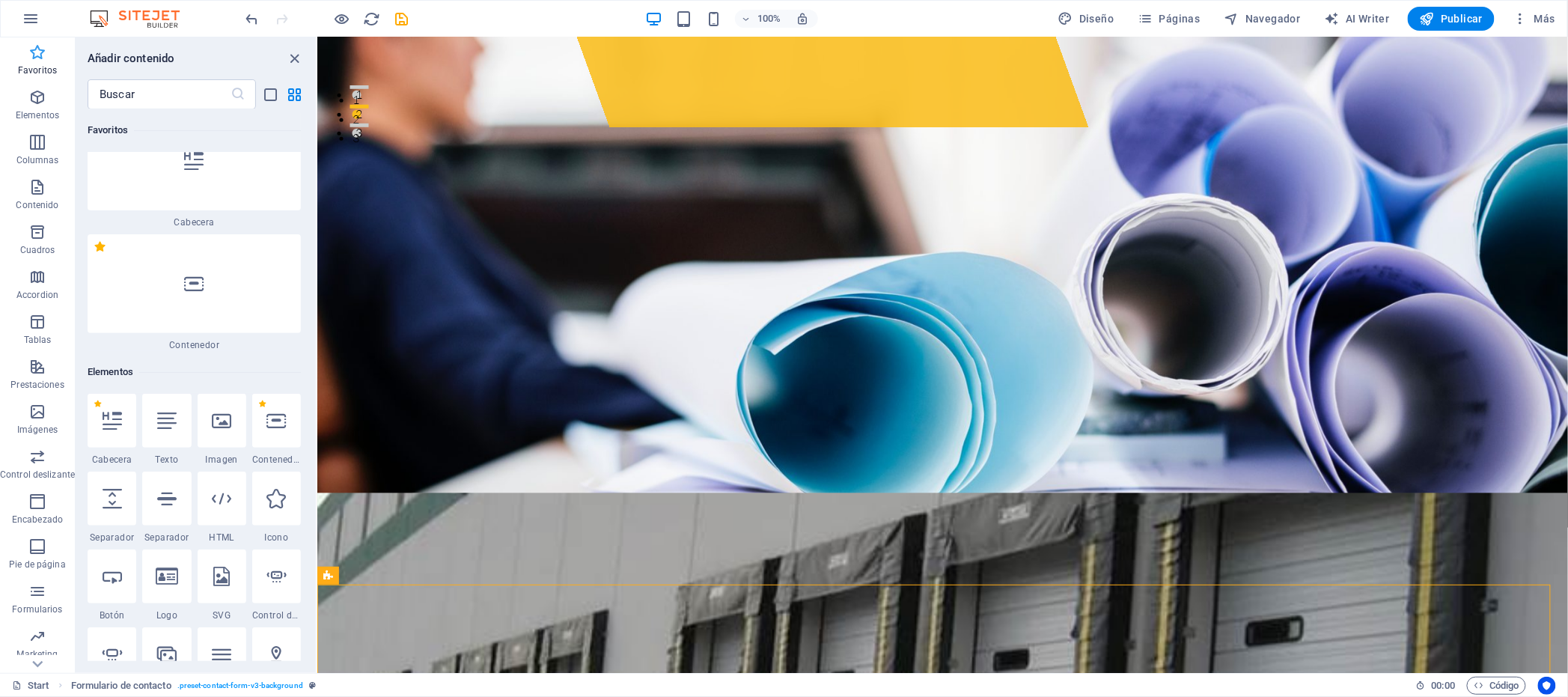
scroll to position [0, 0]
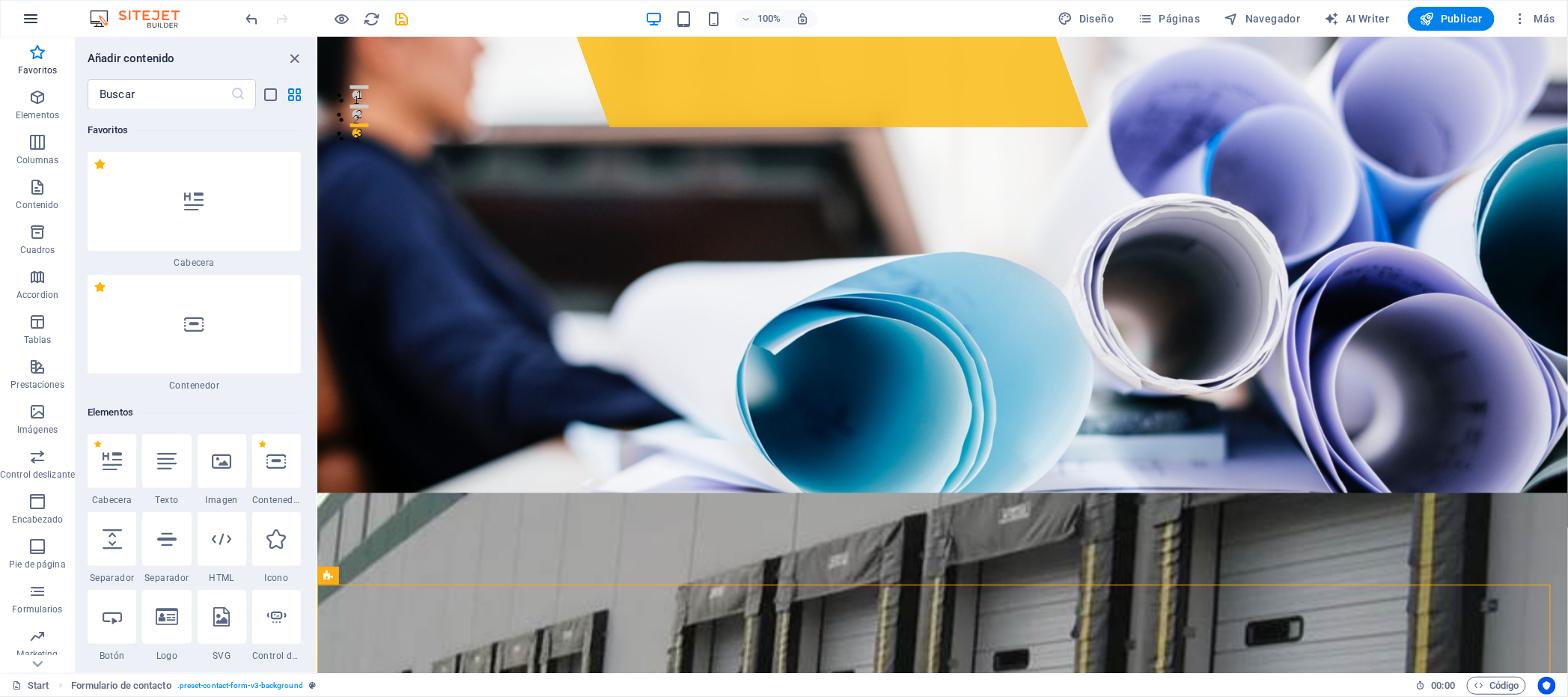
click at [39, 19] on icon "button" at bounding box center [30, 18] width 18 height 18
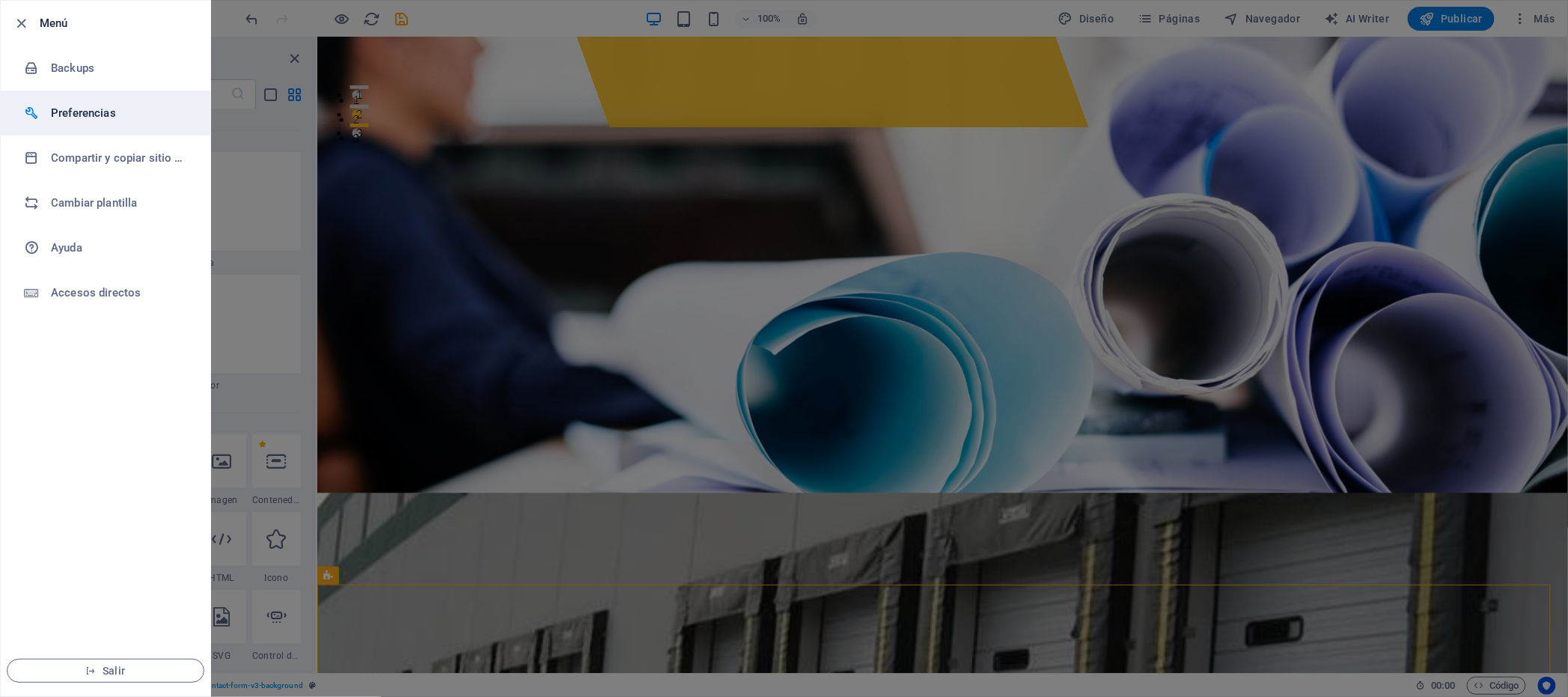
click at [95, 113] on h6 "Preferencias" at bounding box center [120, 112] width 138 height 18
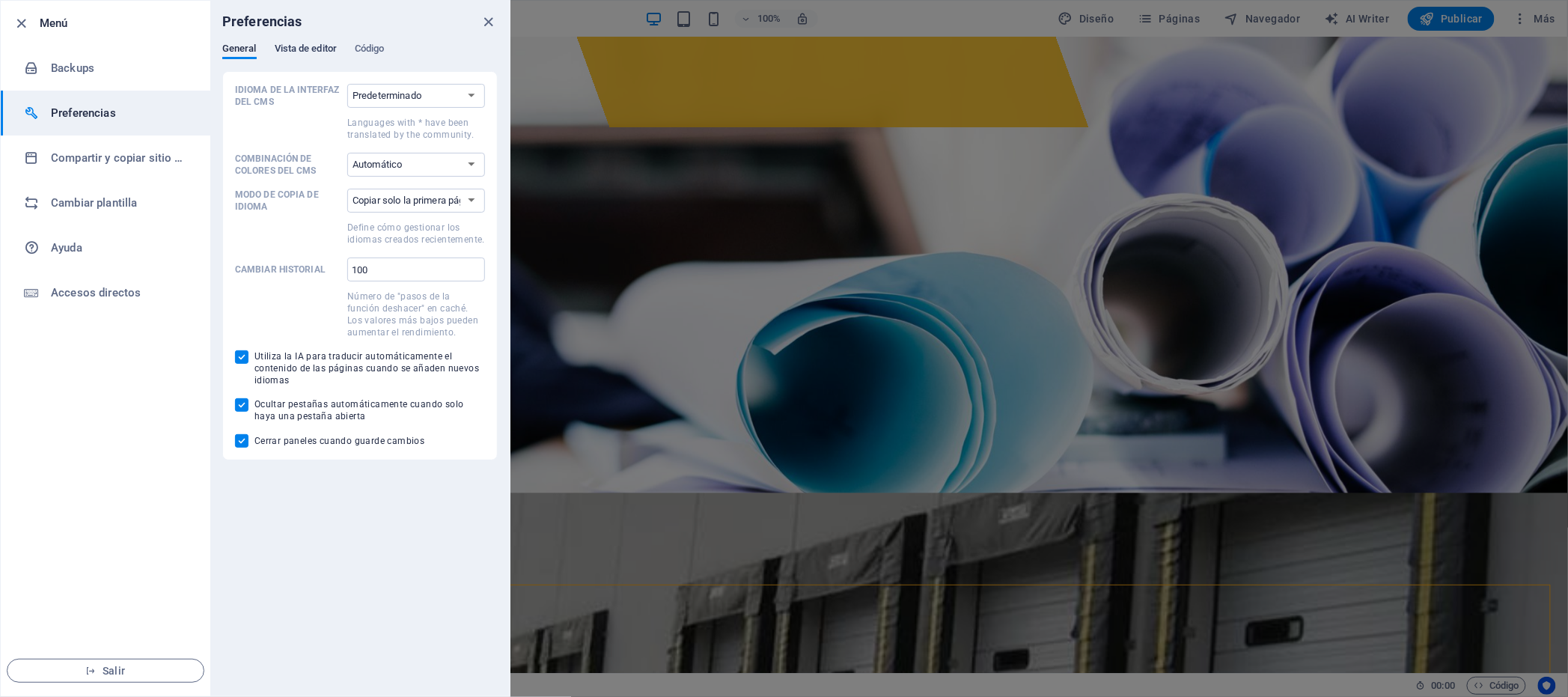
click at [315, 45] on span "Vista de editor" at bounding box center [306, 50] width 62 height 21
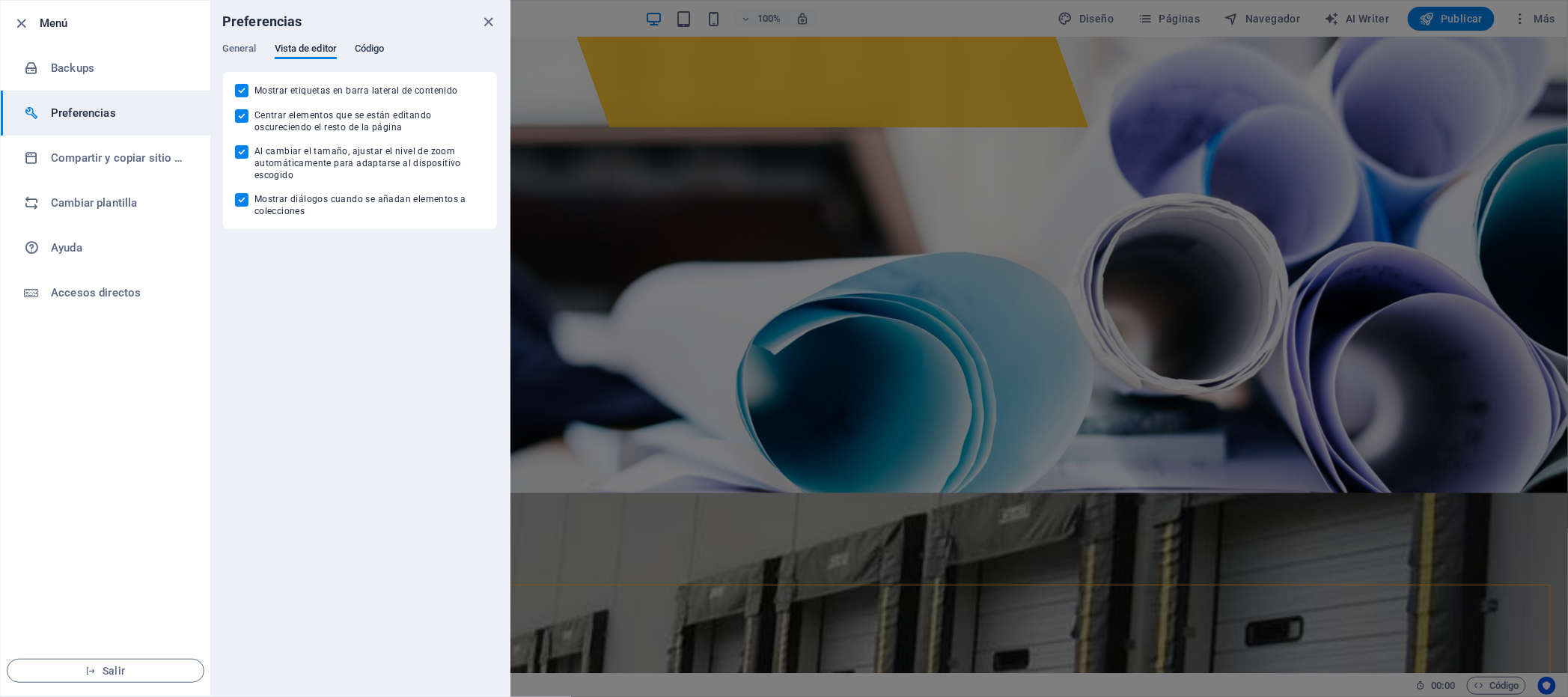
click at [380, 47] on span "Código" at bounding box center [370, 50] width 30 height 21
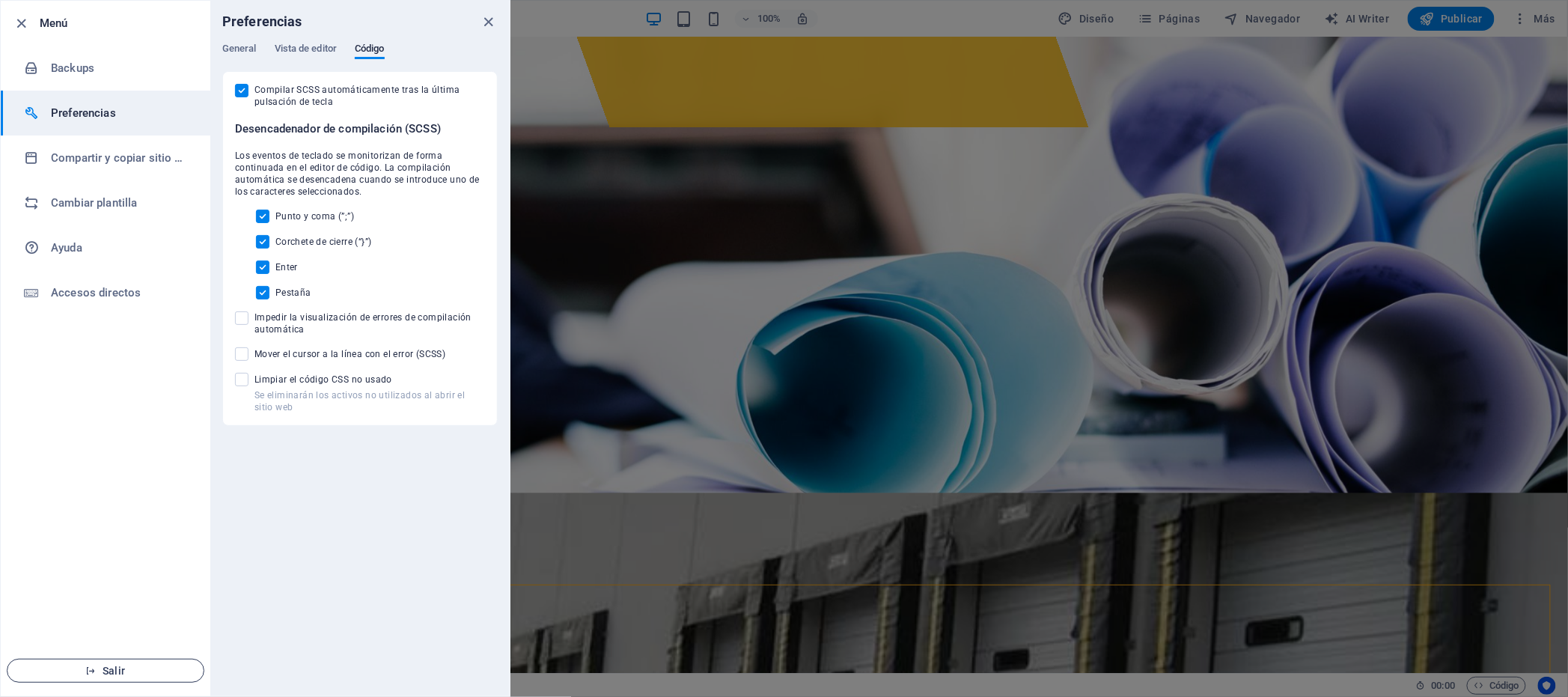
click at [112, 678] on button "Salir" at bounding box center [105, 670] width 198 height 24
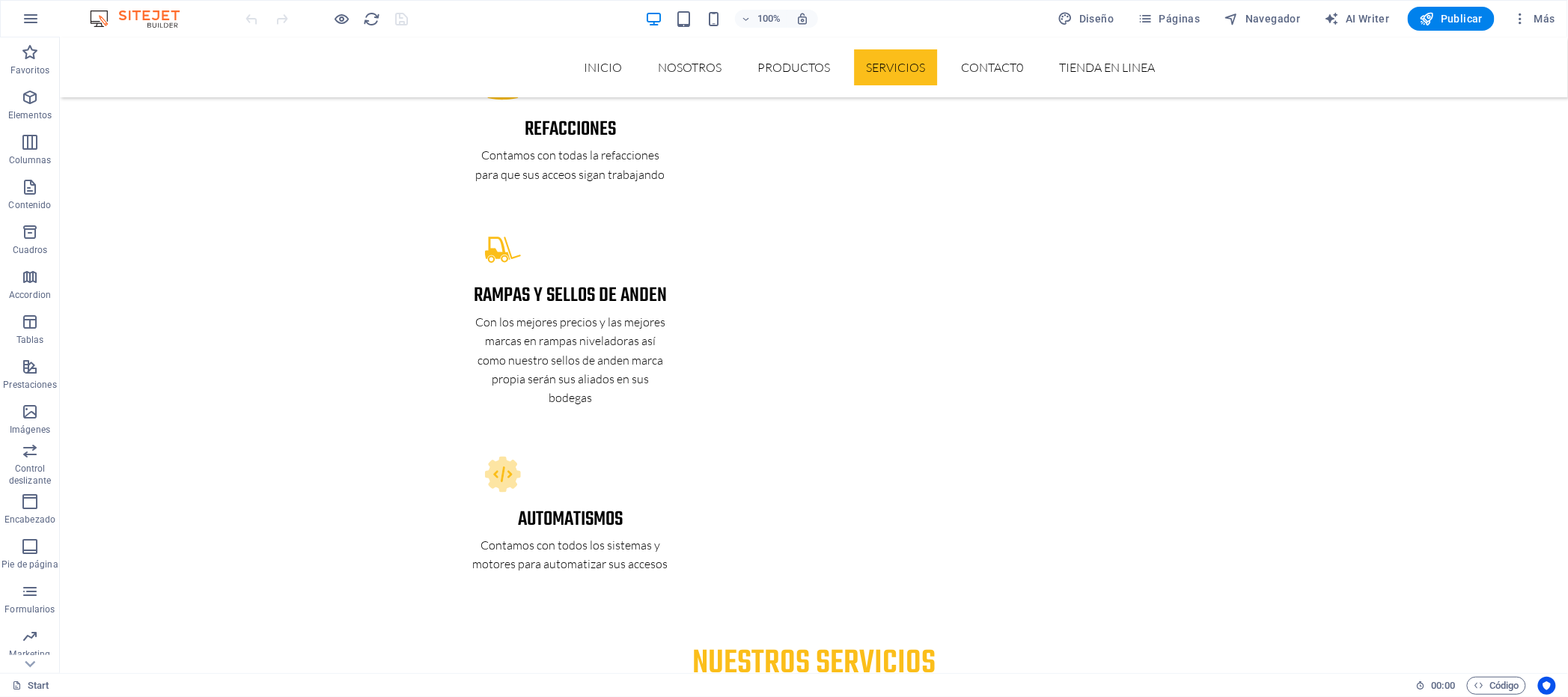
scroll to position [3893, 0]
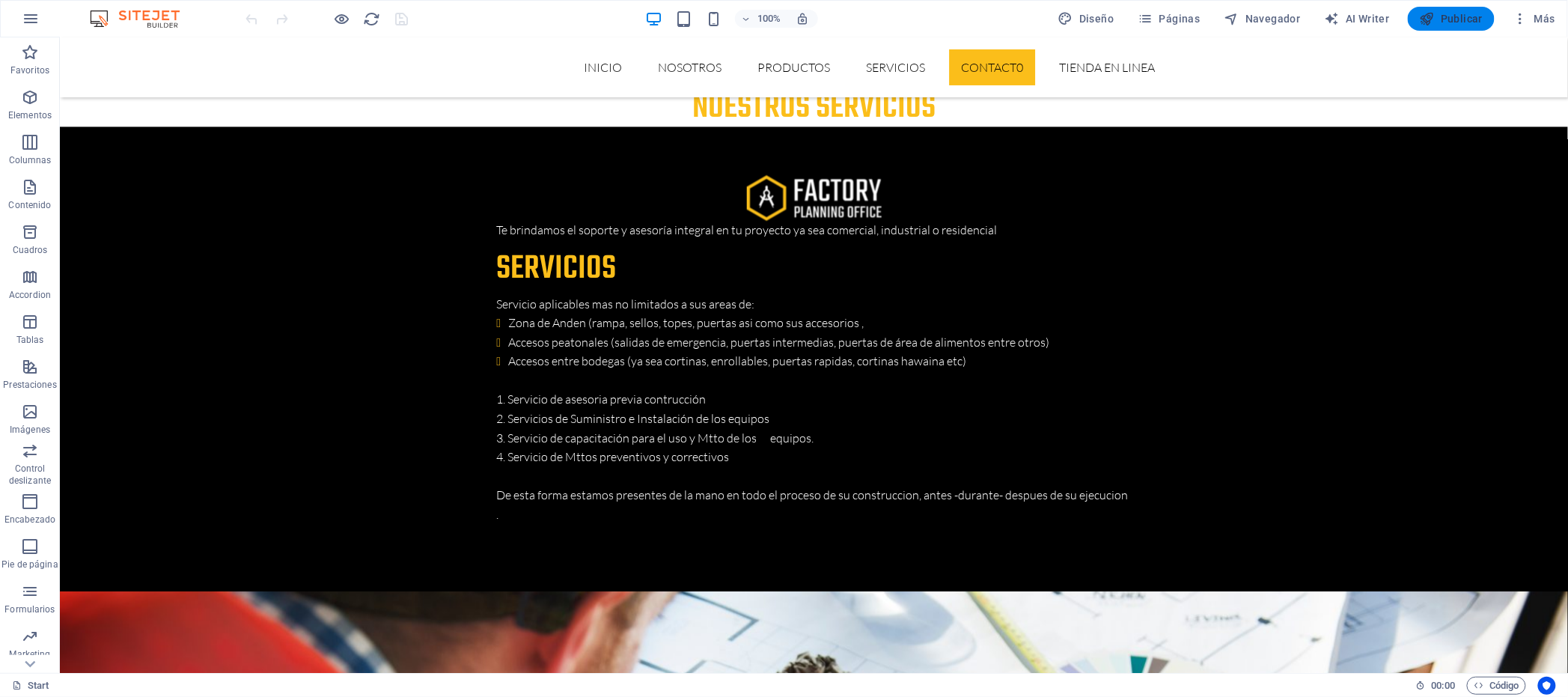
click at [1452, 14] on span "Publicar" at bounding box center [1452, 19] width 64 height 15
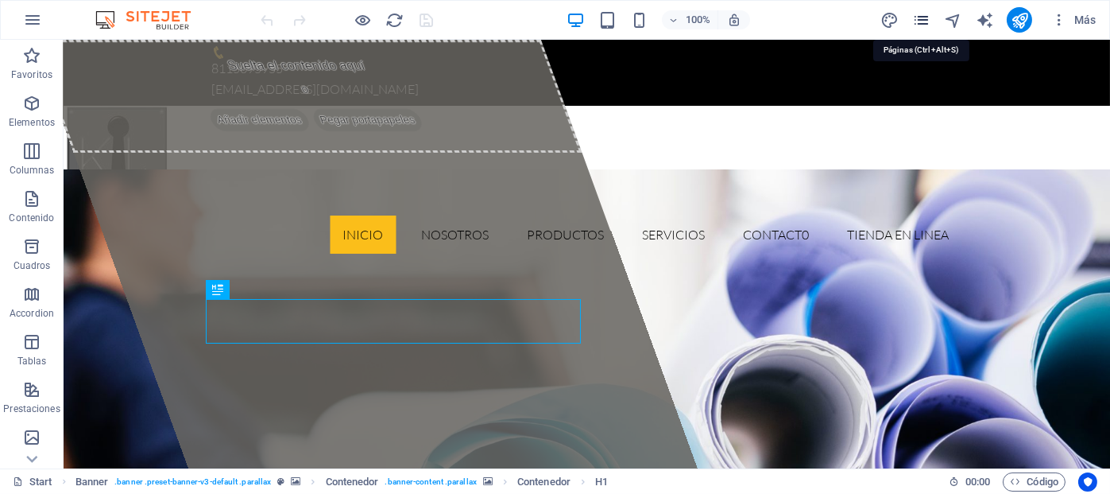
click at [923, 23] on icon "pages" at bounding box center [921, 20] width 18 height 18
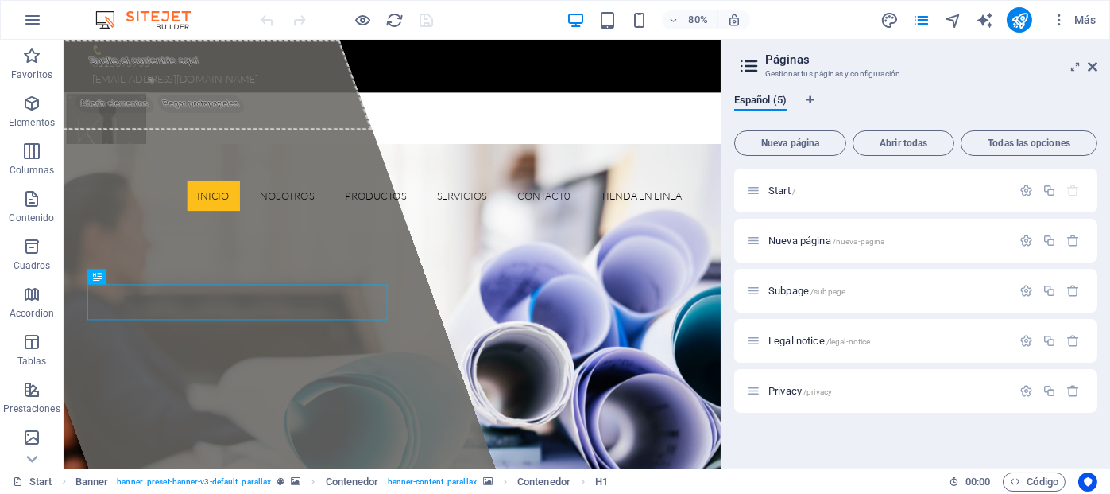
click at [752, 66] on icon at bounding box center [750, 66] width 24 height 22
click at [924, 17] on icon "pages" at bounding box center [921, 20] width 18 height 18
click at [1002, 138] on span "Todas las opciones" at bounding box center [1029, 143] width 122 height 10
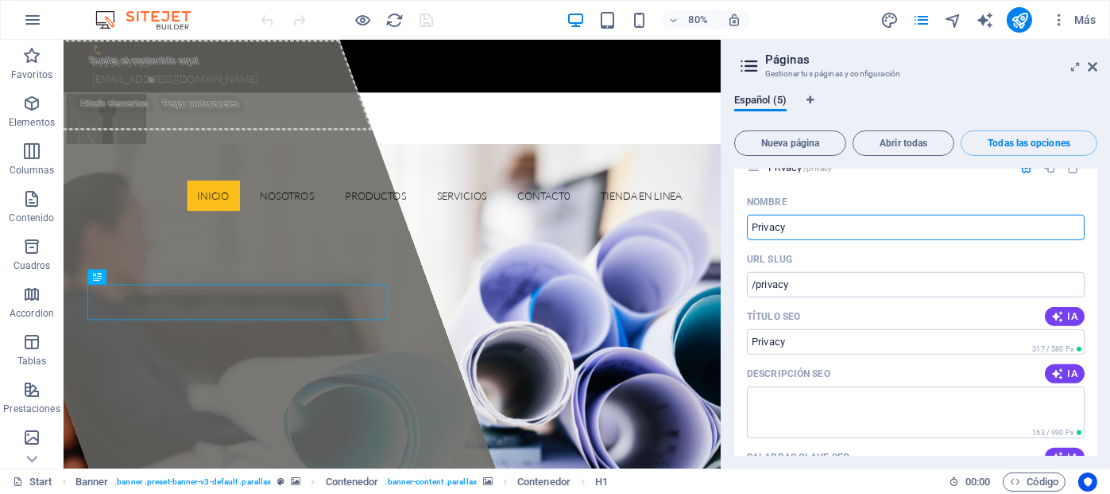
scroll to position [2617, 0]
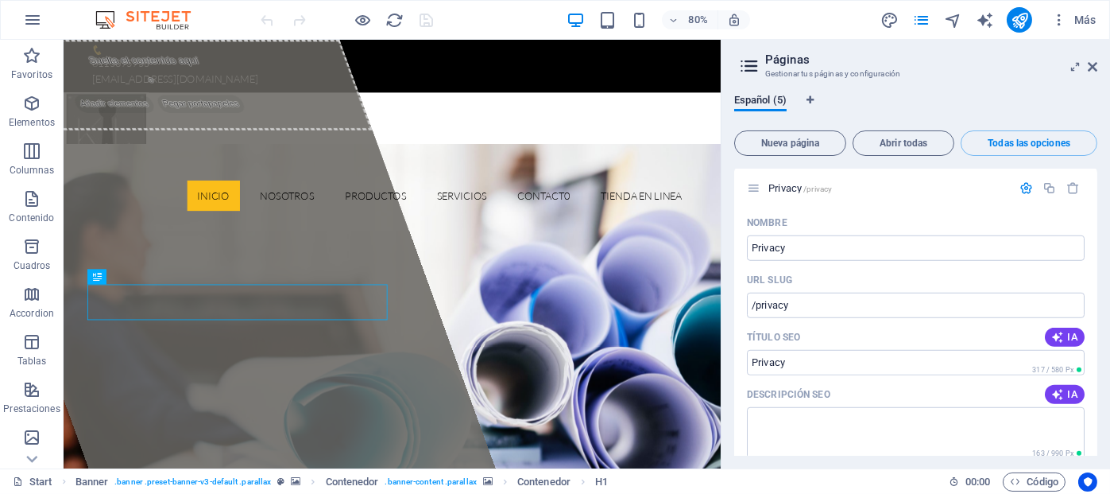
click at [942, 146] on icon "button" at bounding box center [948, 137] width 18 height 18
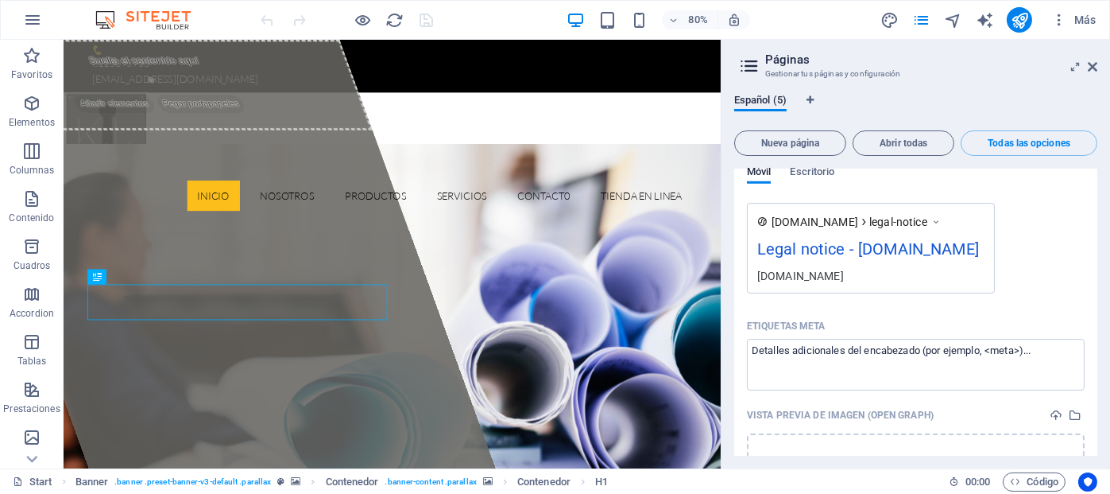
scroll to position [2299, 0]
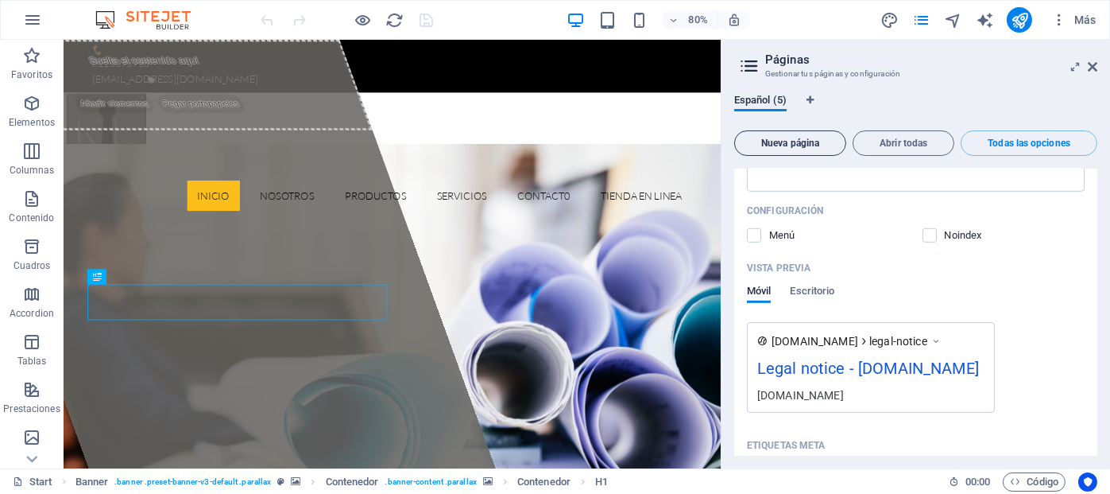
click at [807, 141] on span "Nueva página" at bounding box center [790, 143] width 98 height 10
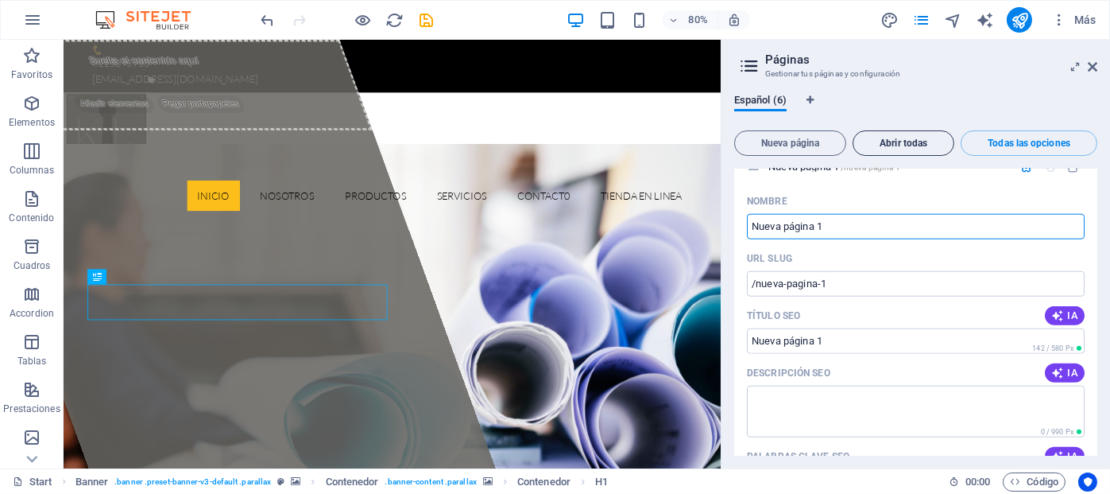
click at [884, 138] on span "Abrir todas" at bounding box center [903, 143] width 87 height 10
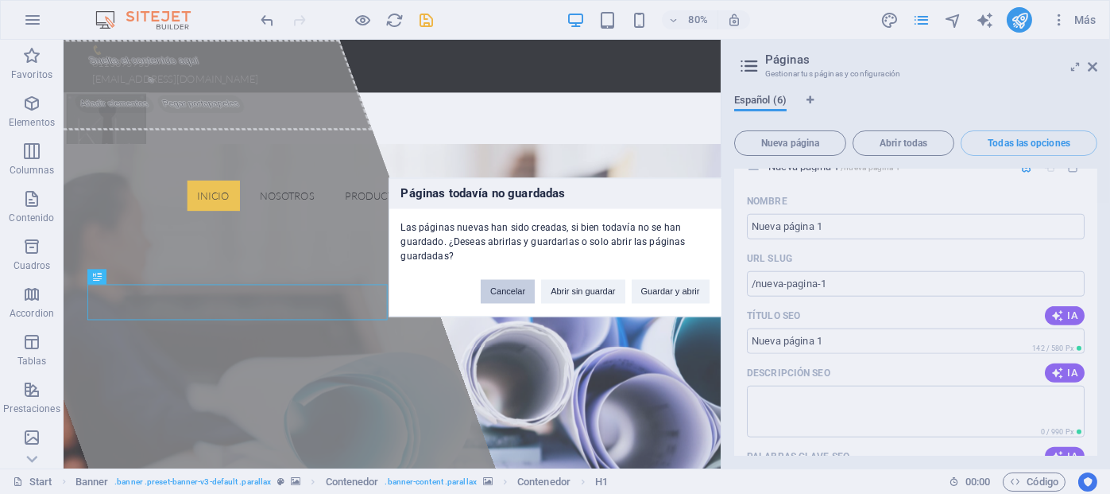
click at [523, 292] on button "Cancelar" at bounding box center [508, 291] width 54 height 24
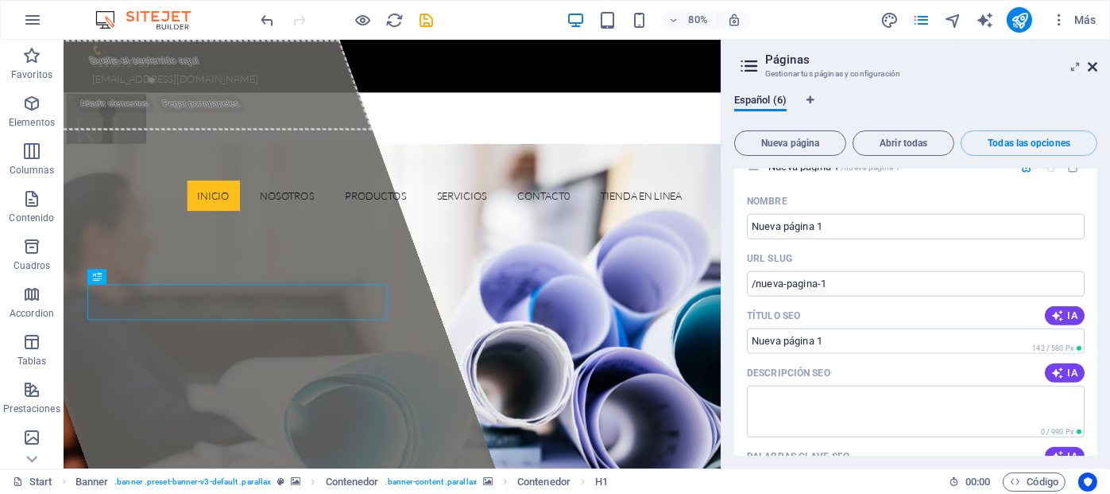
click at [1090, 63] on icon at bounding box center [1093, 66] width 10 height 13
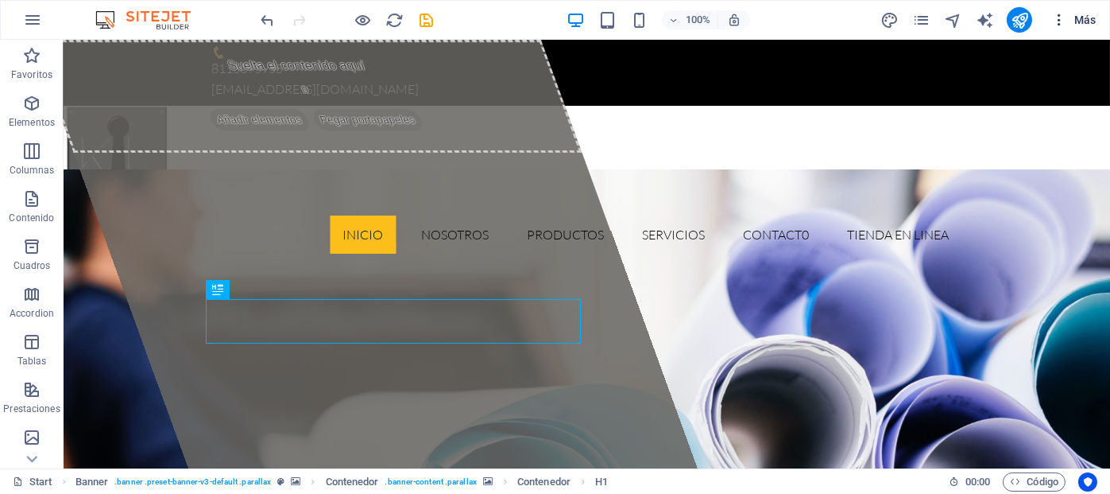
click at [1058, 17] on icon "button" at bounding box center [1059, 20] width 16 height 16
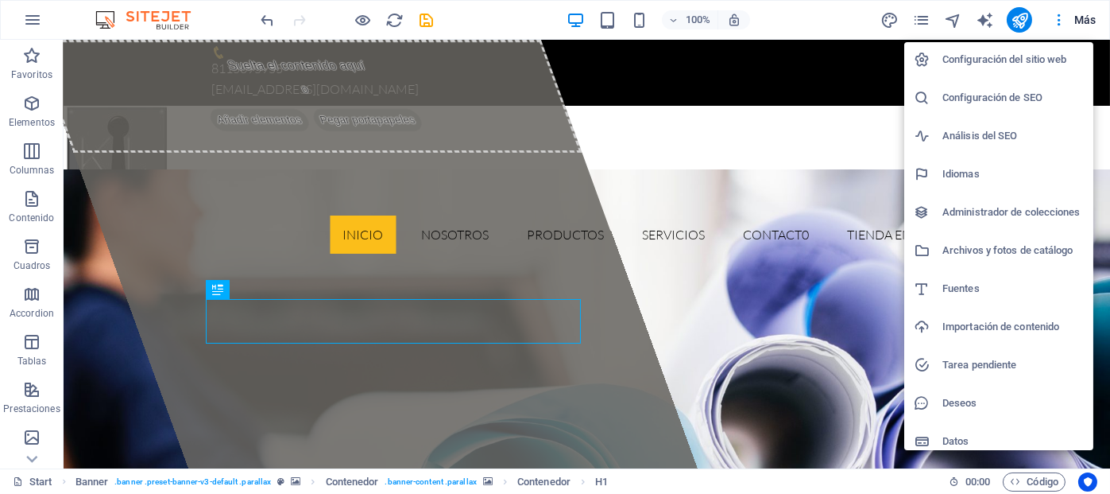
scroll to position [0, 0]
click at [976, 59] on h6 "Configuración del sitio web" at bounding box center [1013, 61] width 141 height 19
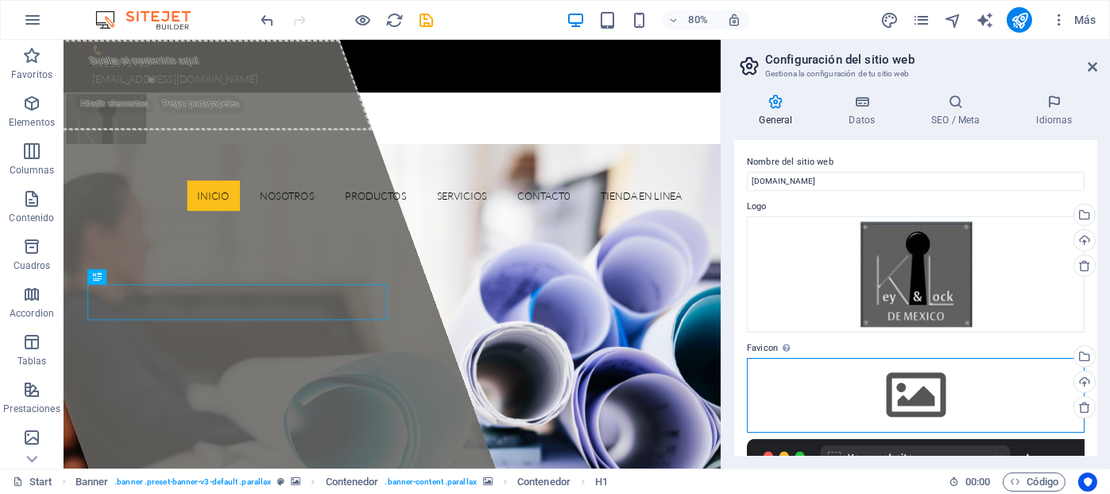
click at [912, 388] on div "Arrastra archivos aquí, haz clic para escoger archivos o selecciona archivos de…" at bounding box center [916, 395] width 338 height 75
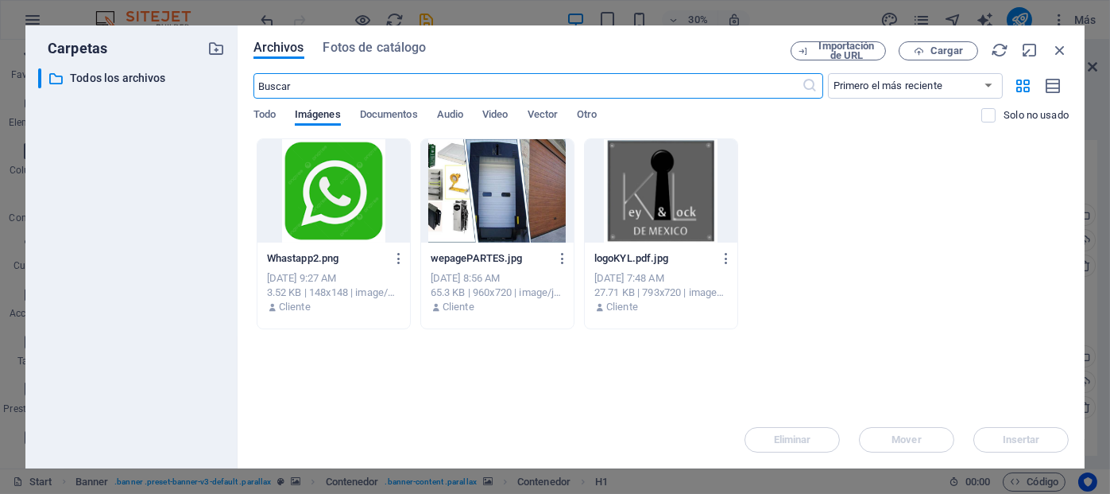
click at [672, 188] on div at bounding box center [661, 190] width 153 height 103
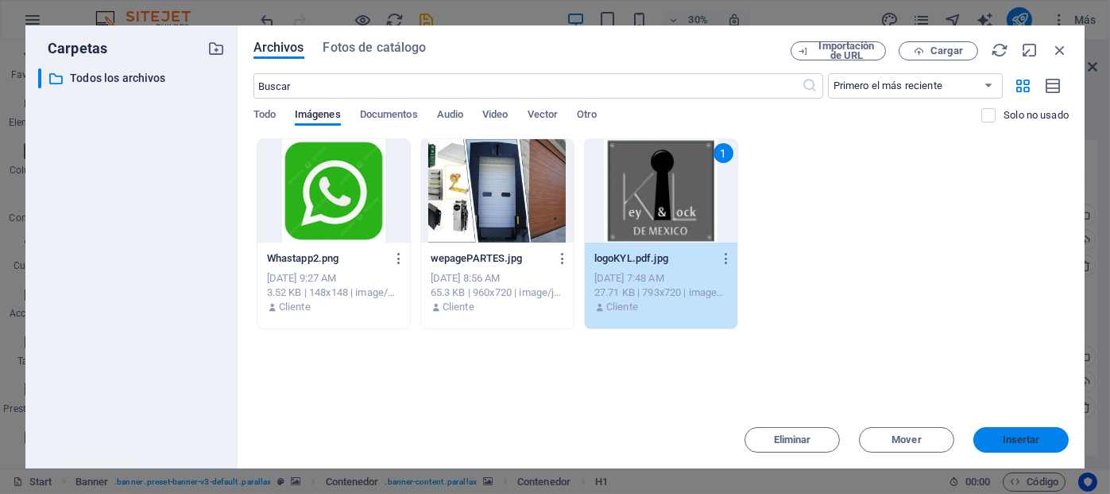
click at [1011, 432] on button "Insertar" at bounding box center [1021, 439] width 95 height 25
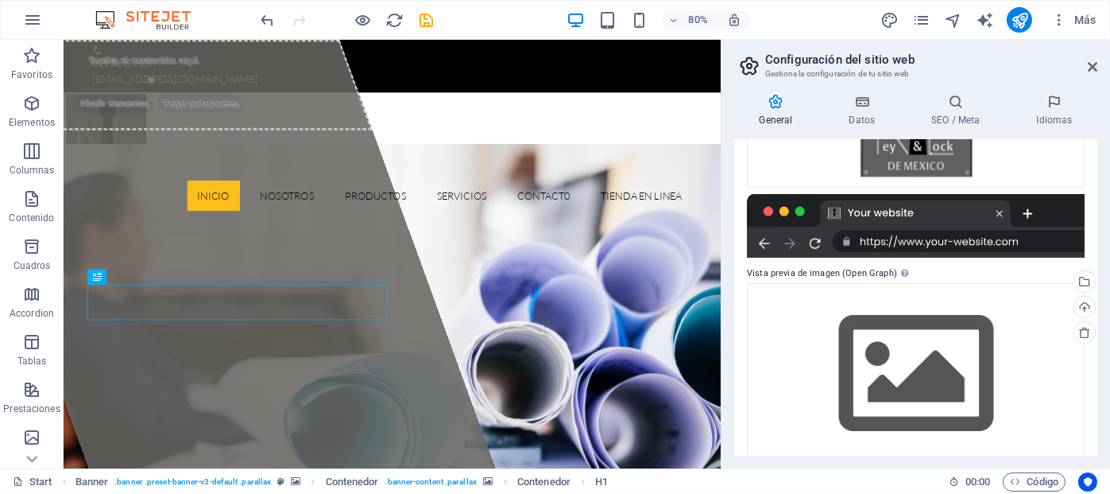
scroll to position [318, 0]
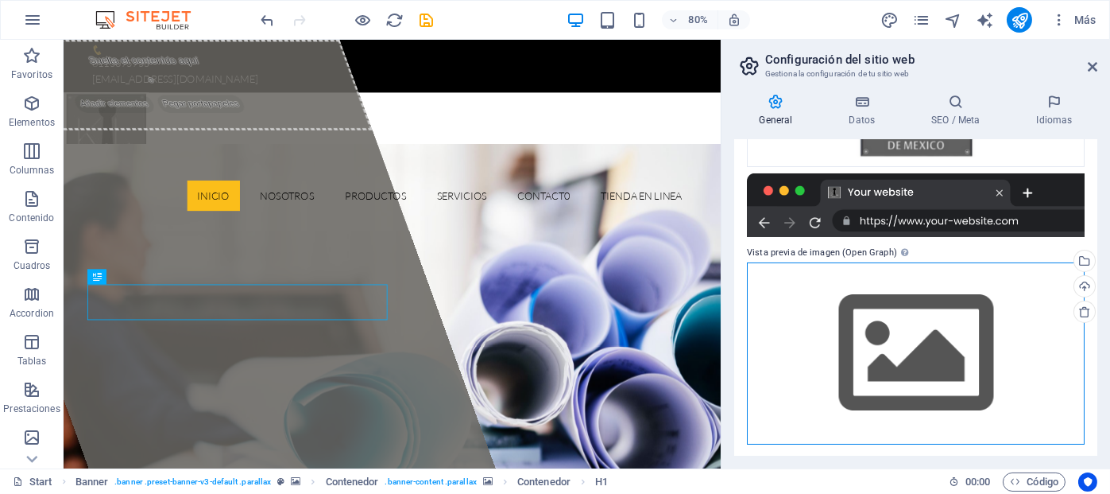
click at [900, 331] on div "Arrastra archivos aquí, haz clic para escoger archivos o selecciona archivos de…" at bounding box center [916, 353] width 338 height 182
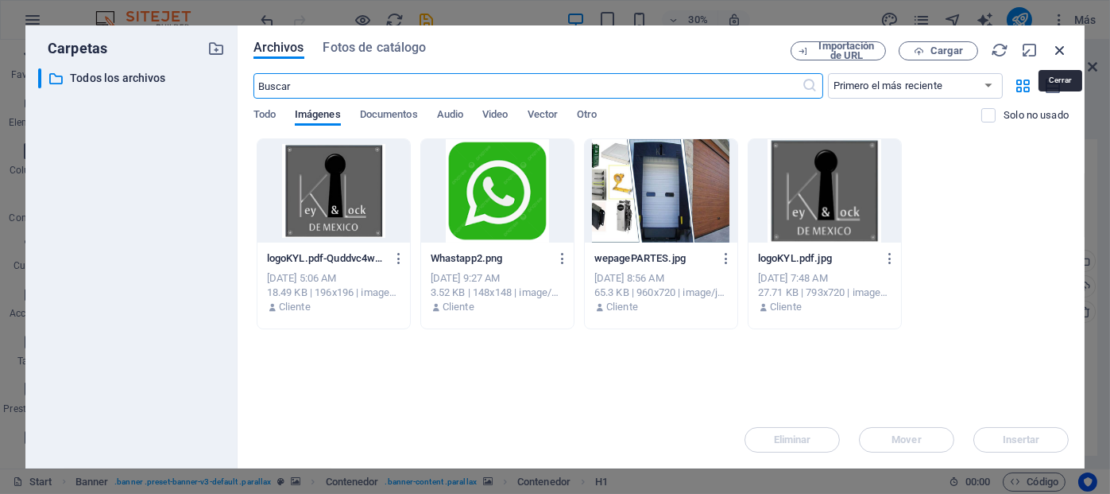
click at [1063, 50] on icon "button" at bounding box center [1059, 49] width 17 height 17
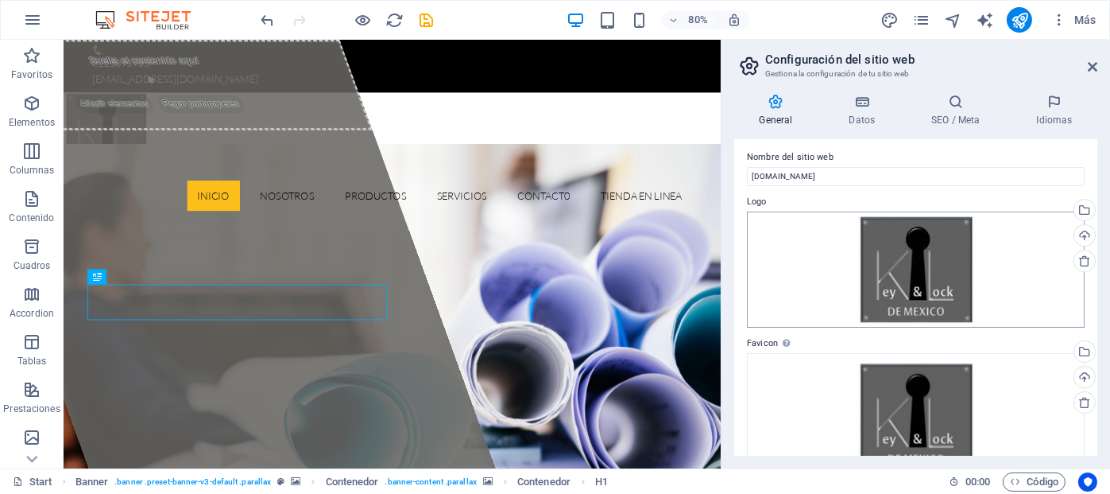
scroll to position [0, 0]
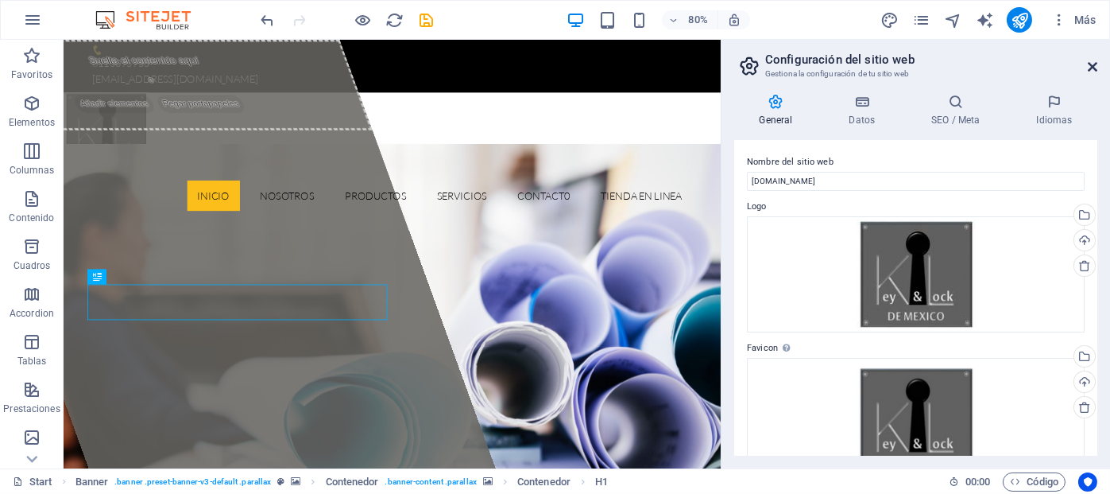
click at [1093, 60] on icon at bounding box center [1093, 66] width 10 height 13
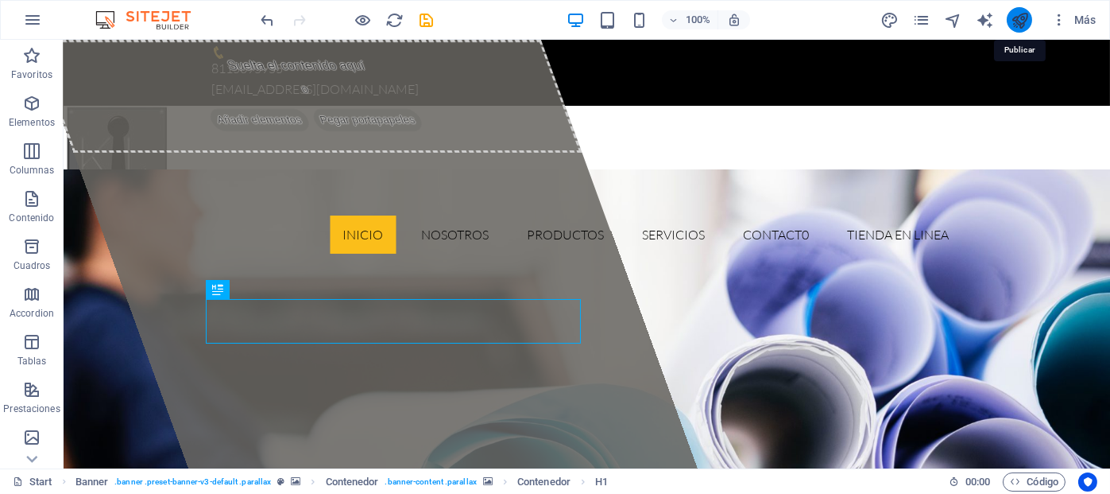
click at [1014, 17] on icon "publish" at bounding box center [1020, 20] width 18 height 18
checkbox input "false"
